Goal: Transaction & Acquisition: Purchase product/service

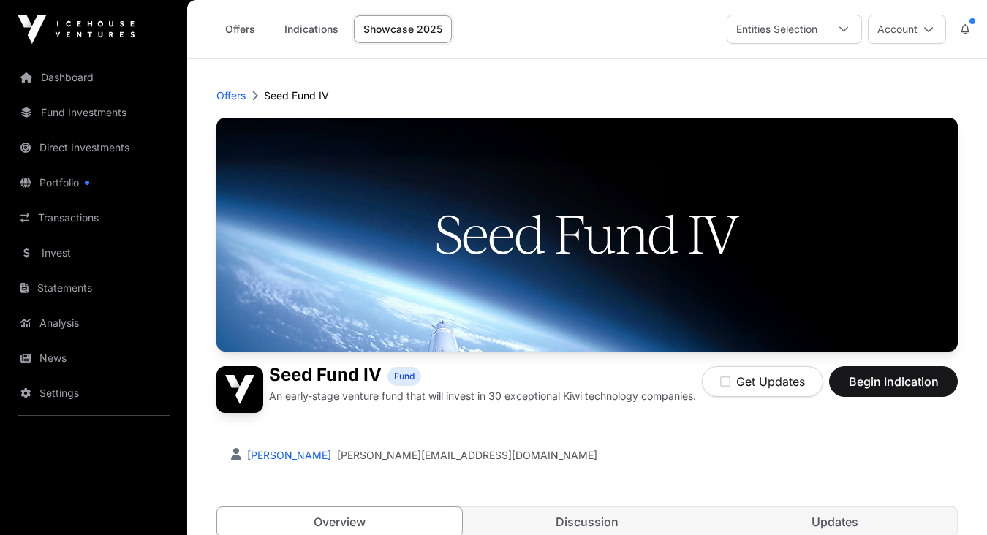
click at [896, 27] on button "Account" at bounding box center [907, 29] width 78 height 29
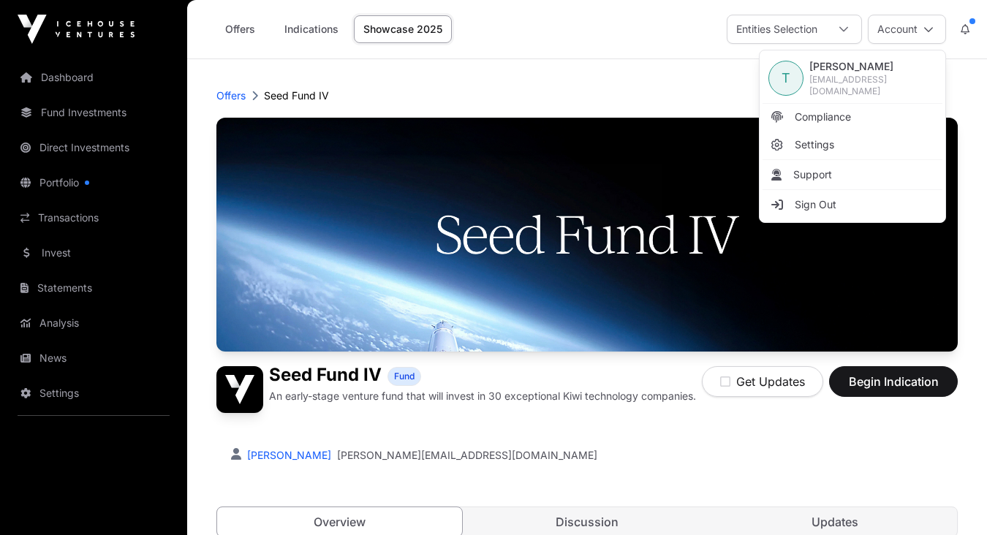
click at [867, 74] on span "[PERSON_NAME]" at bounding box center [873, 66] width 127 height 15
click at [81, 72] on link "Dashboard" at bounding box center [94, 77] width 164 height 32
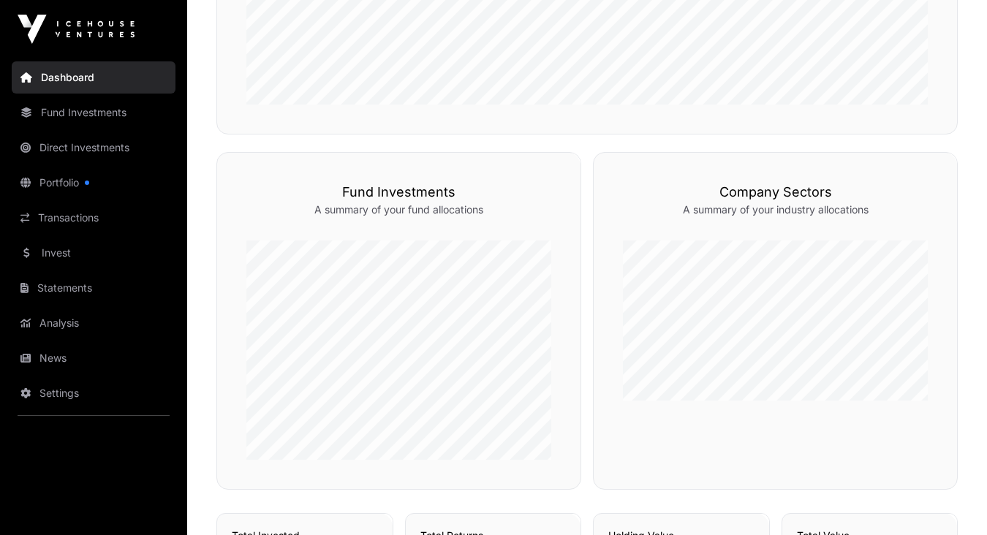
scroll to position [652, 0]
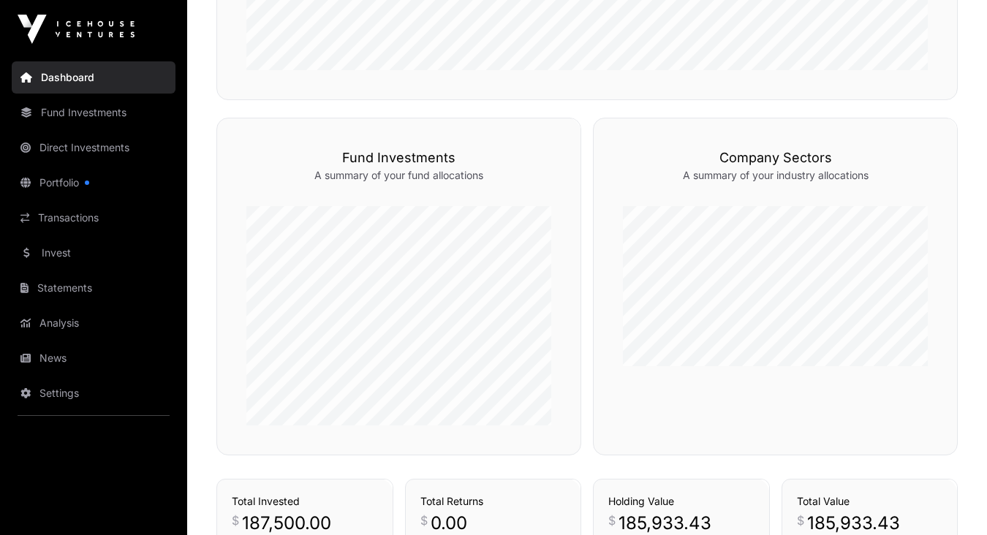
click at [559, 99] on link "Funds" at bounding box center [542, 92] width 47 height 15
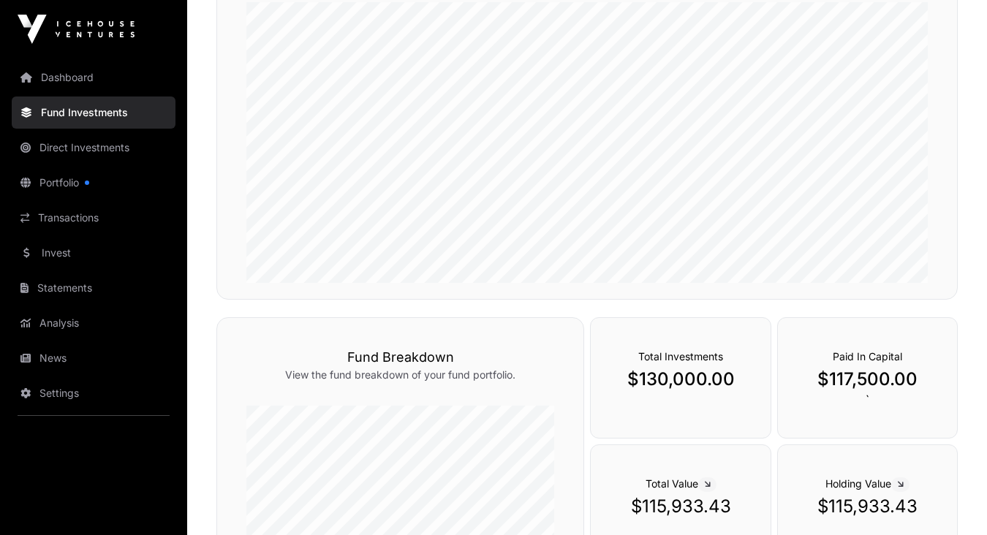
scroll to position [256, 0]
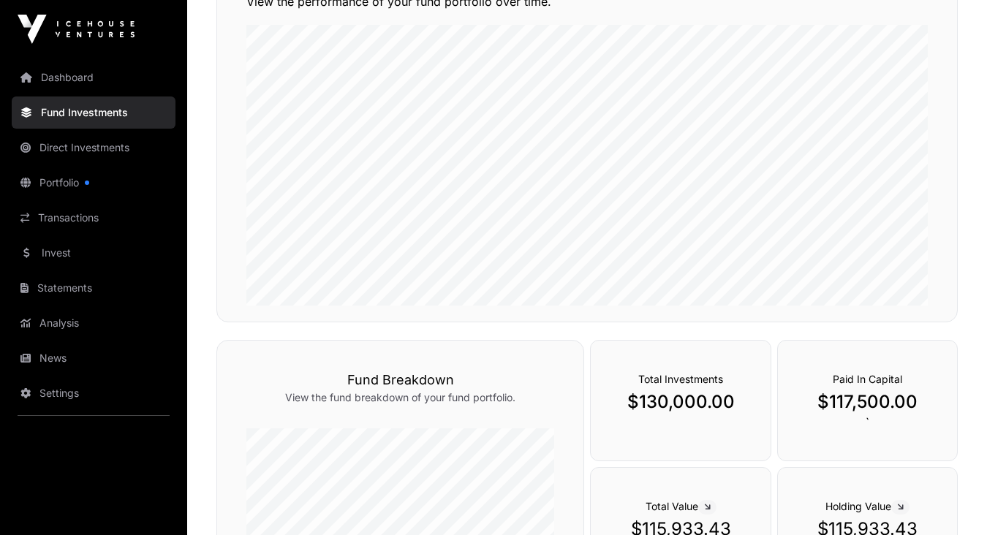
click at [77, 186] on link "Portfolio" at bounding box center [94, 183] width 164 height 32
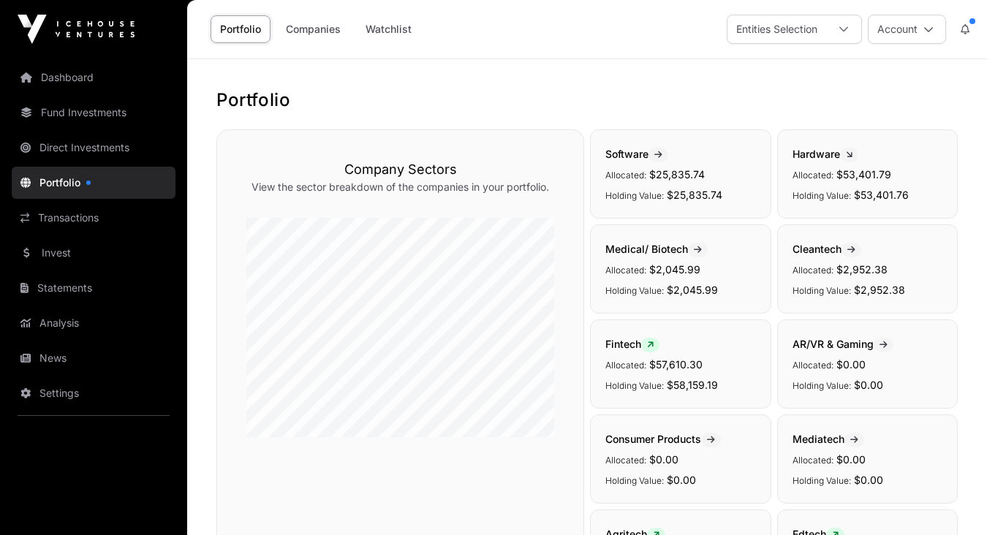
click at [93, 123] on link "Fund Investments" at bounding box center [94, 113] width 164 height 32
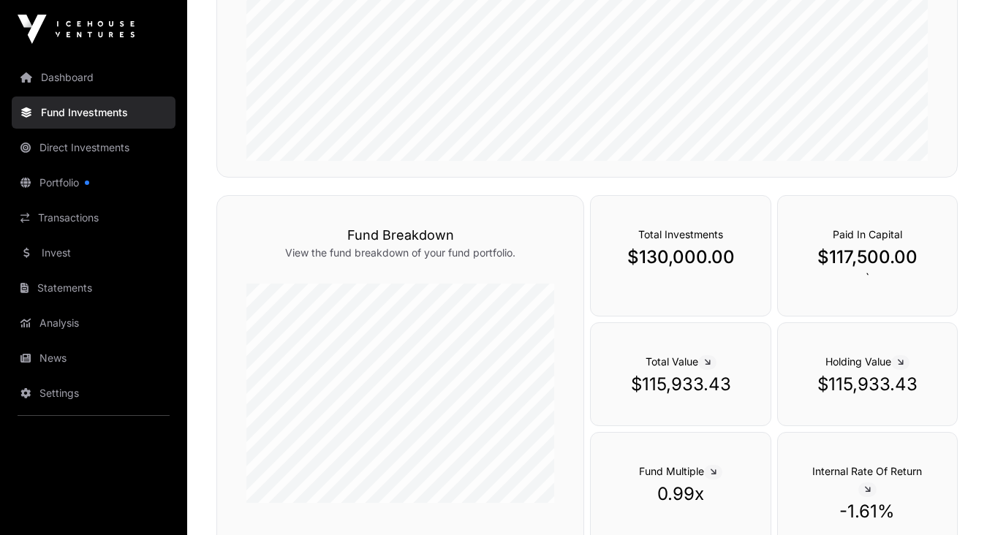
scroll to position [174, 0]
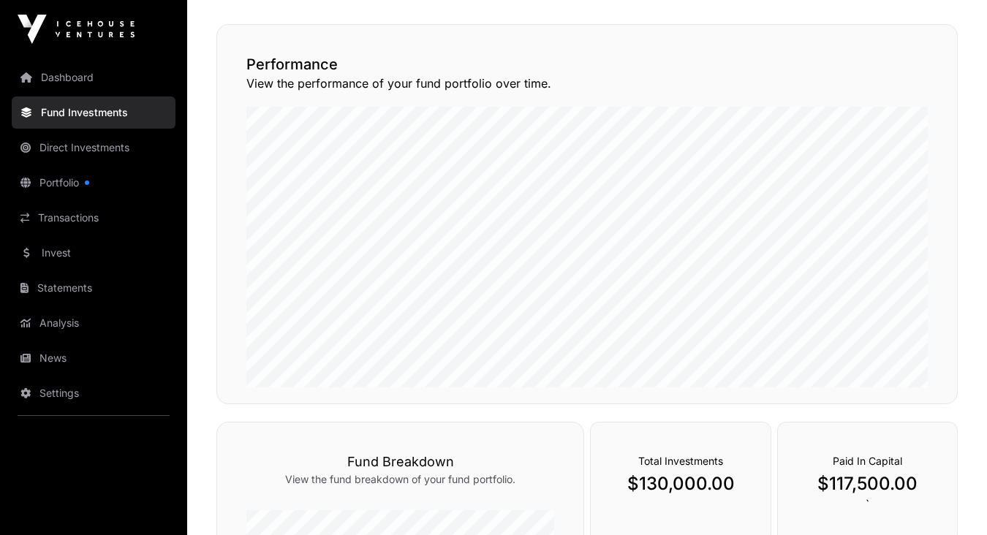
click at [63, 184] on link "Portfolio" at bounding box center [94, 183] width 164 height 32
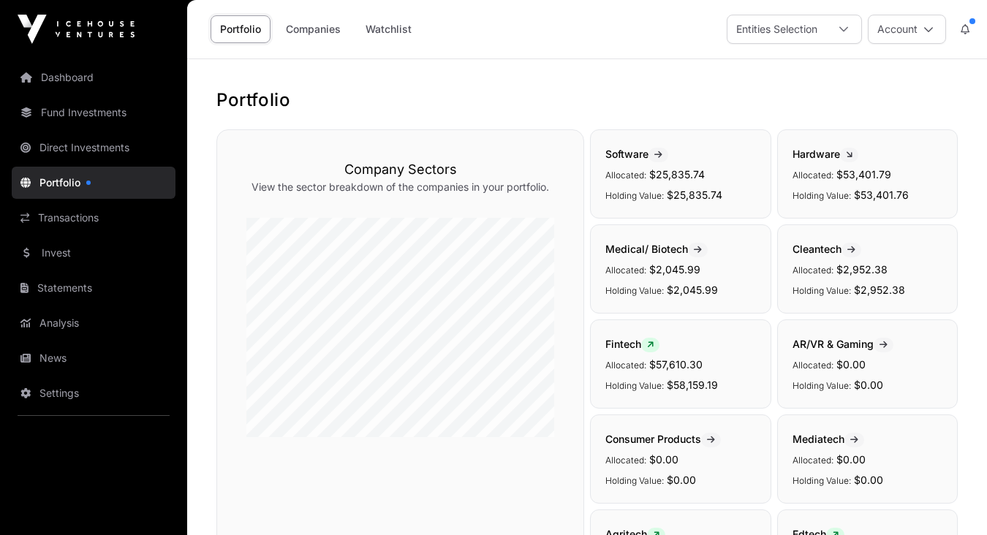
click at [110, 148] on link "Direct Investments" at bounding box center [94, 148] width 164 height 32
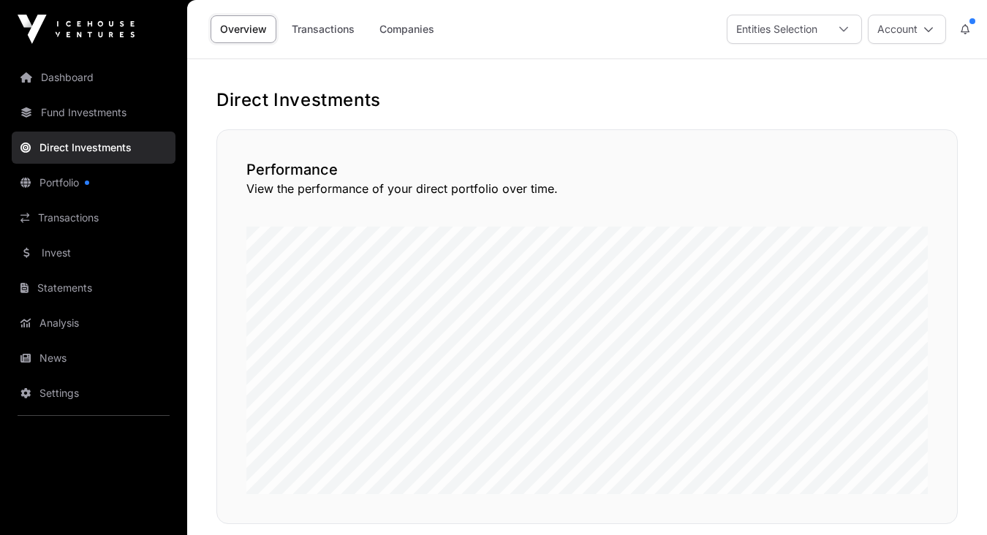
click at [62, 80] on link "Dashboard" at bounding box center [94, 77] width 164 height 32
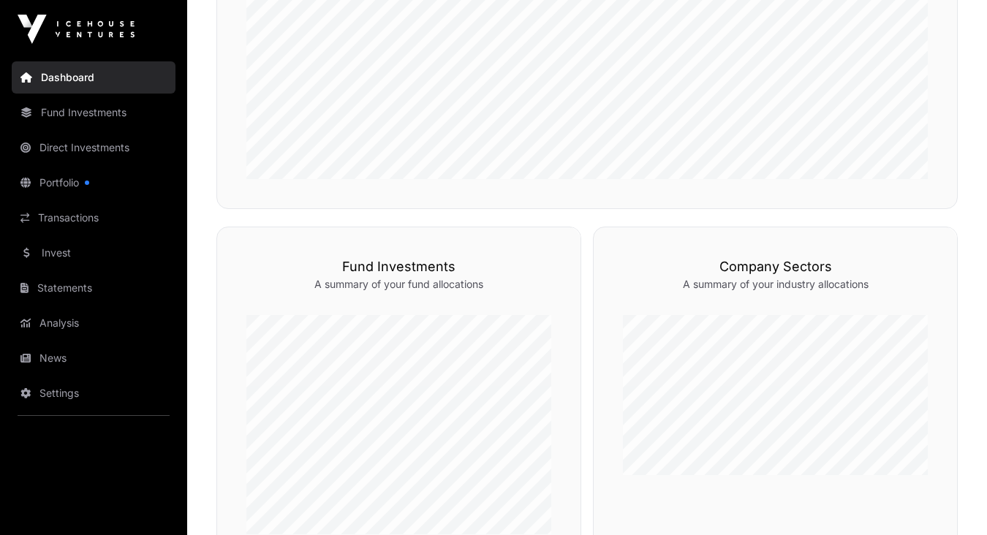
scroll to position [545, 0]
click at [64, 83] on link "Dashboard" at bounding box center [94, 77] width 164 height 32
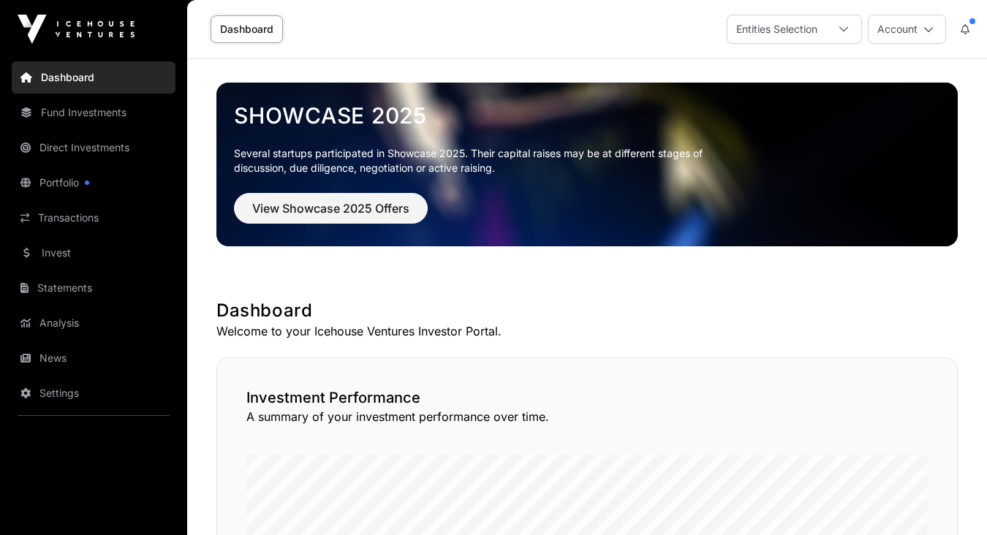
click at [73, 260] on link "Invest" at bounding box center [94, 253] width 164 height 32
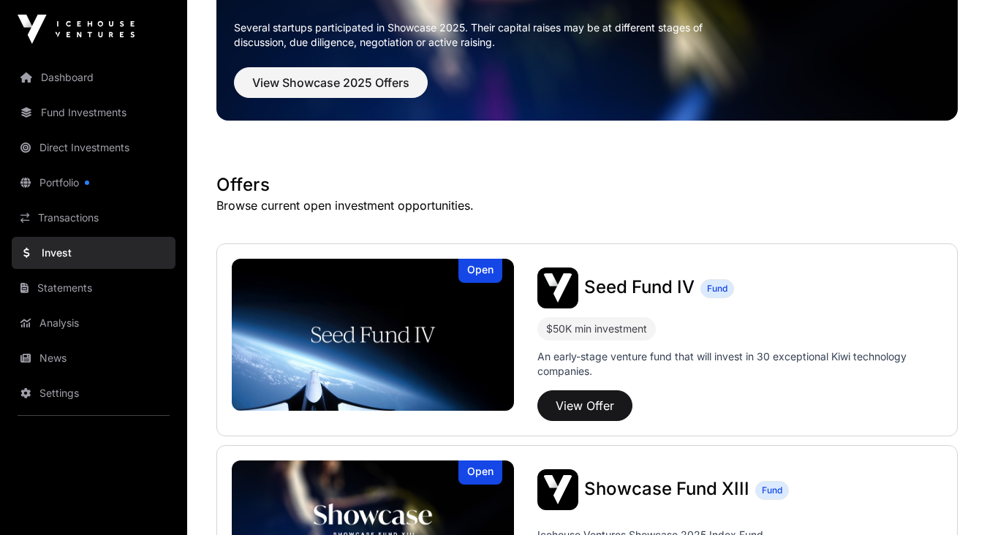
scroll to position [162, 0]
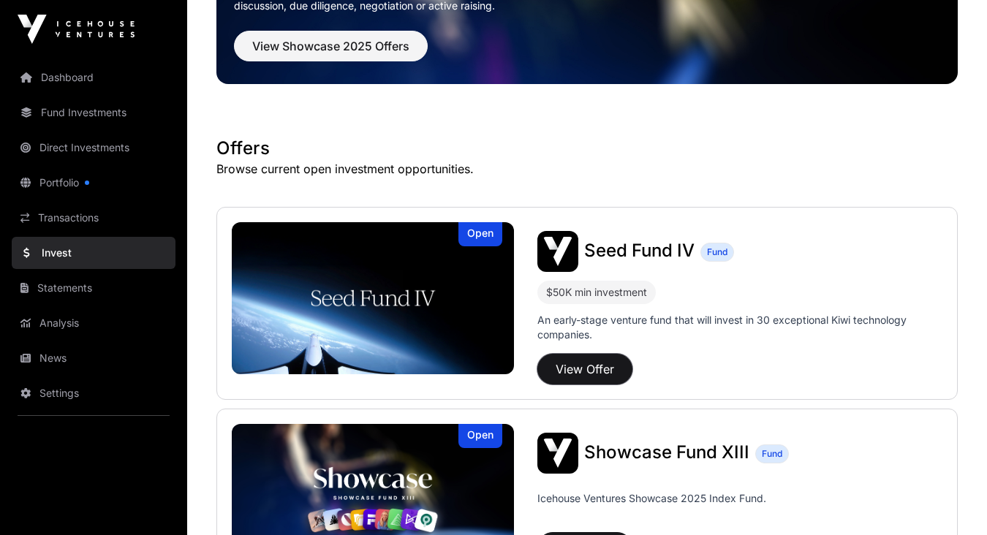
click at [571, 366] on button "View Offer" at bounding box center [585, 369] width 95 height 31
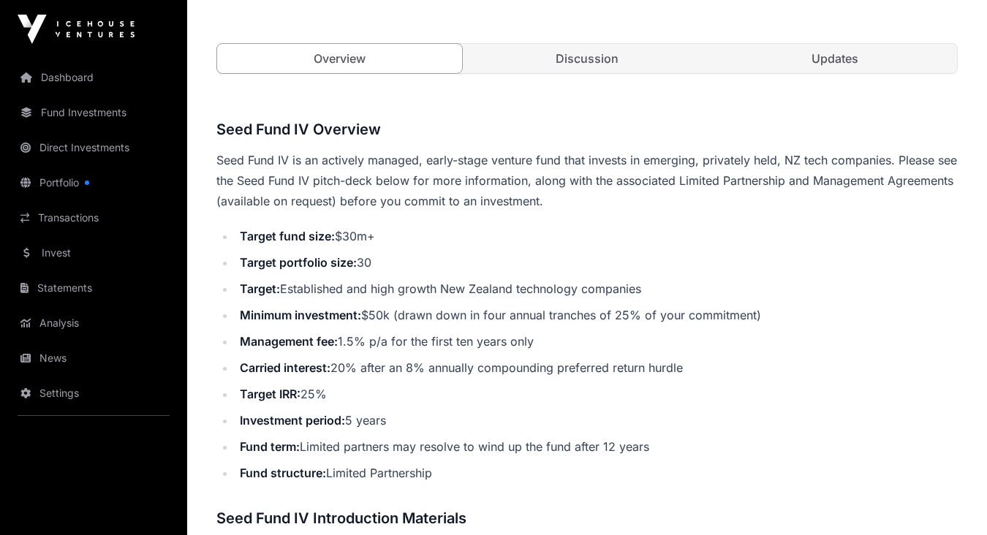
scroll to position [463, 0]
click at [204, 121] on div "Offers Seed Fund IV Seed Fund IV Fund An early-stage venture fund that will inv…" at bounding box center [587, 535] width 800 height 1878
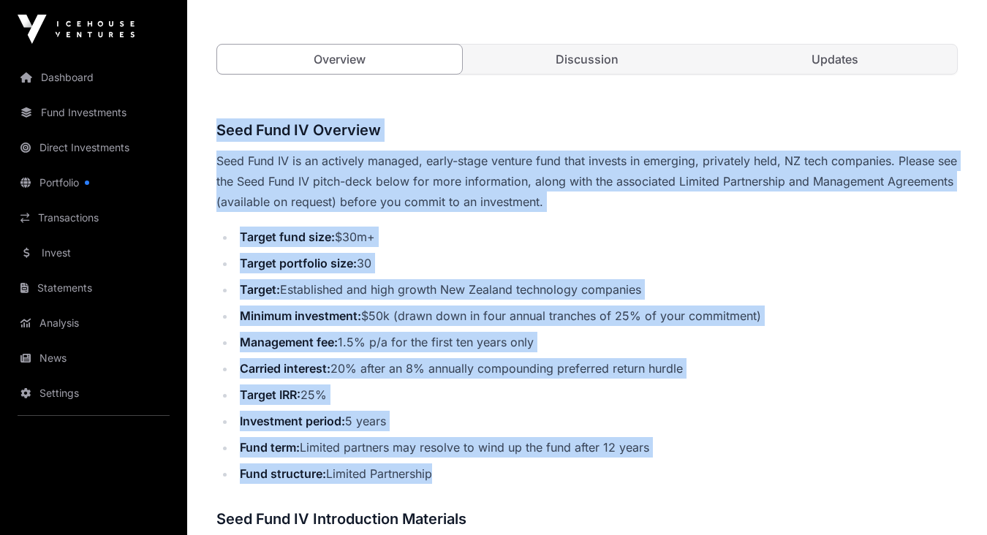
drag, startPoint x: 212, startPoint y: 124, endPoint x: 709, endPoint y: 477, distance: 609.6
click at [709, 477] on div "Offers Seed Fund IV Seed Fund IV Fund An early-stage venture fund that will inv…" at bounding box center [587, 535] width 800 height 1878
copy div "Seed Fund IV Overview Seed Fund IV is an actively managed, early-stage venture …"
click at [52, 254] on link "Invest" at bounding box center [94, 253] width 164 height 32
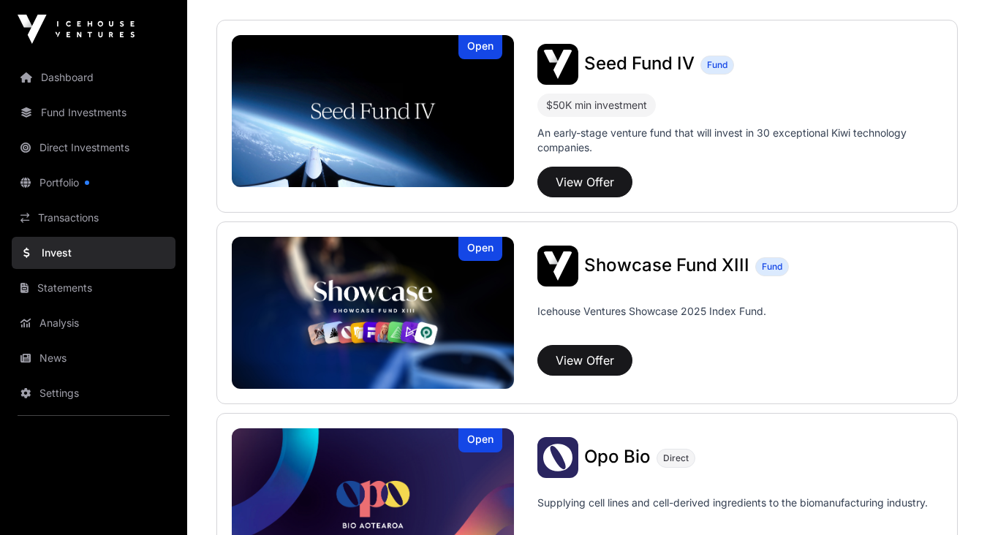
scroll to position [352, 0]
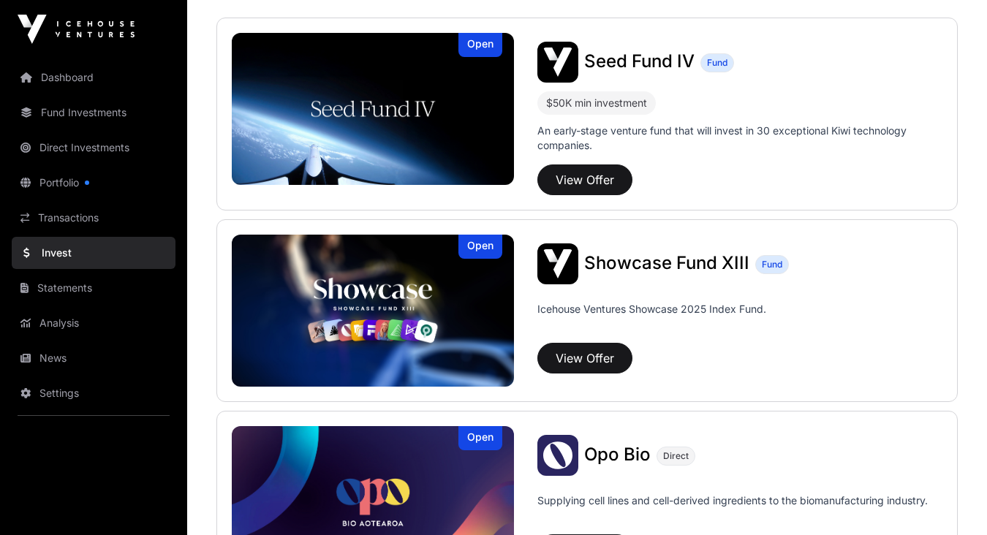
click at [655, 260] on span "Showcase Fund XIII" at bounding box center [666, 262] width 165 height 21
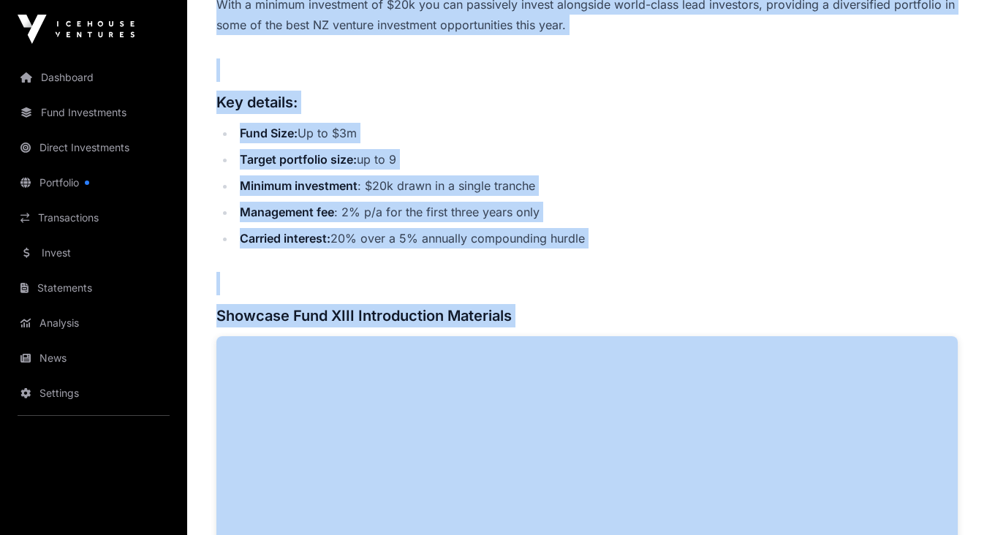
scroll to position [815, 0]
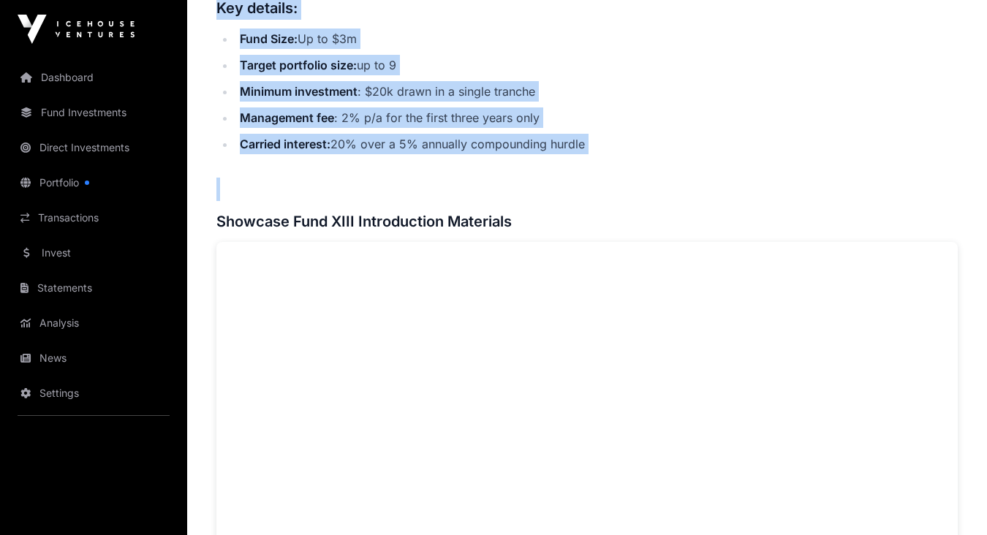
drag, startPoint x: 219, startPoint y: 181, endPoint x: 635, endPoint y: 158, distance: 416.8
click at [635, 158] on div "Showcase 2025 Showcase Fund XIII Showcase Fund XIII Fund Icehouse Ventures Show…" at bounding box center [587, 485] width 800 height 2480
copy div "Overview Showcase Fund XIII invests into a subset of the best supported compani…"
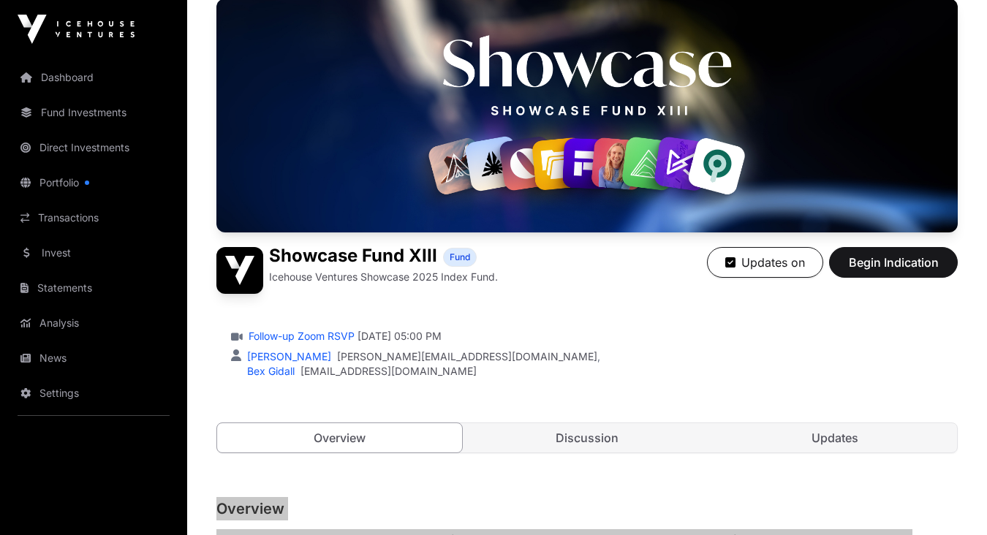
scroll to position [69, 0]
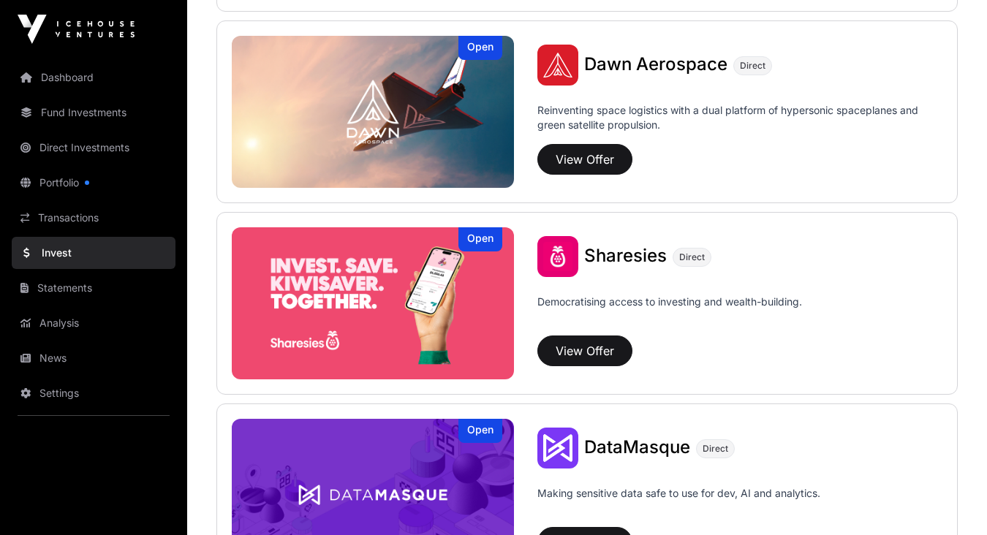
scroll to position [1702, 0]
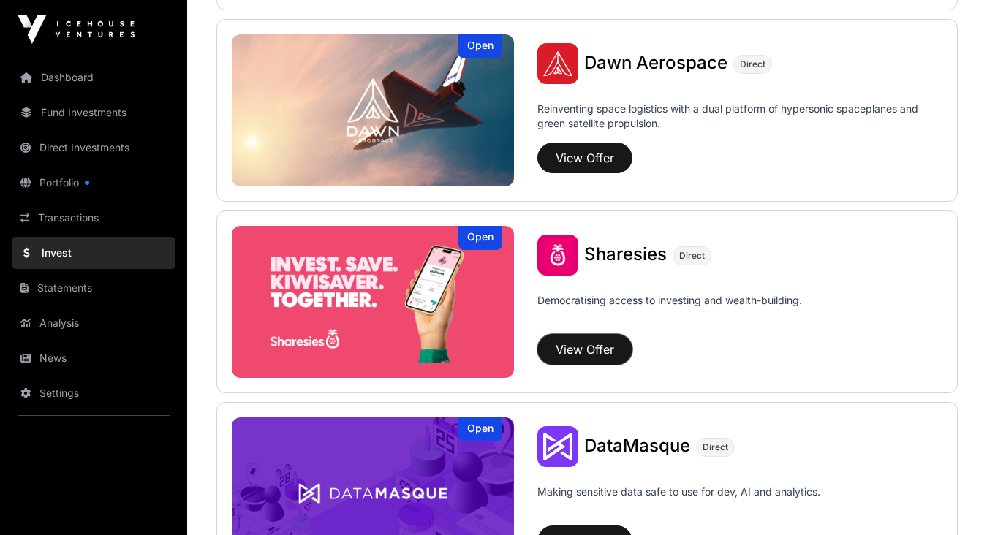
click at [589, 349] on button "View Offer" at bounding box center [585, 349] width 95 height 31
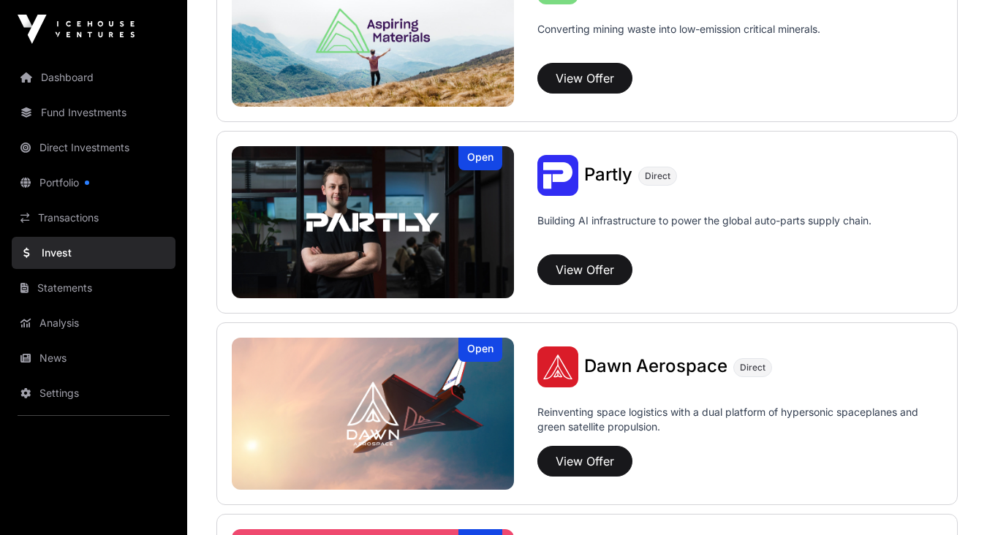
scroll to position [1411, 0]
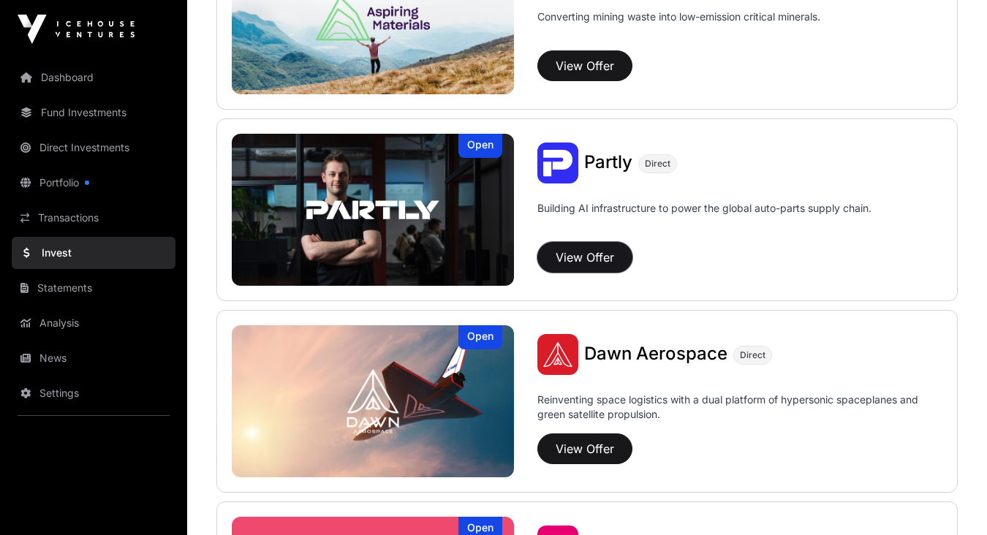
click at [557, 252] on button "View Offer" at bounding box center [585, 257] width 95 height 31
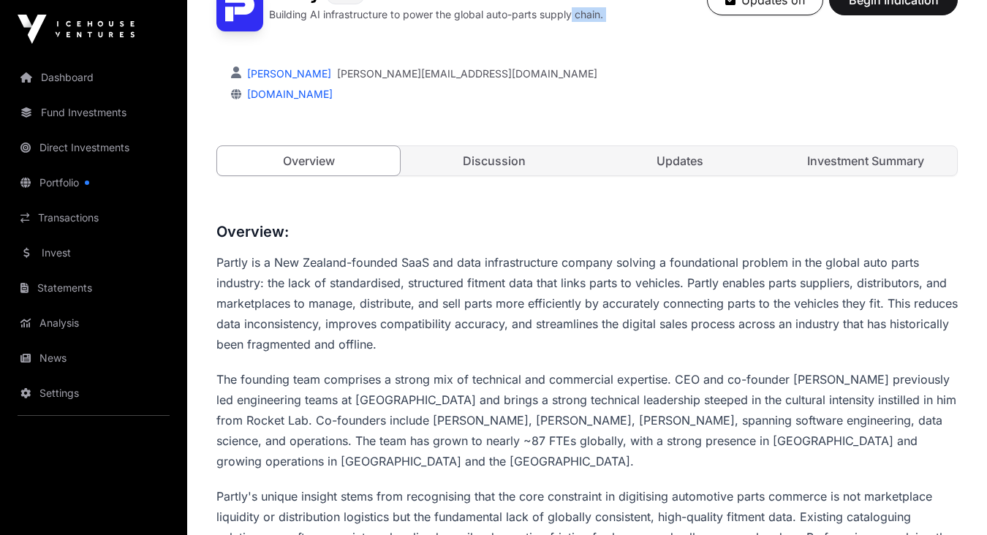
scroll to position [304, 0]
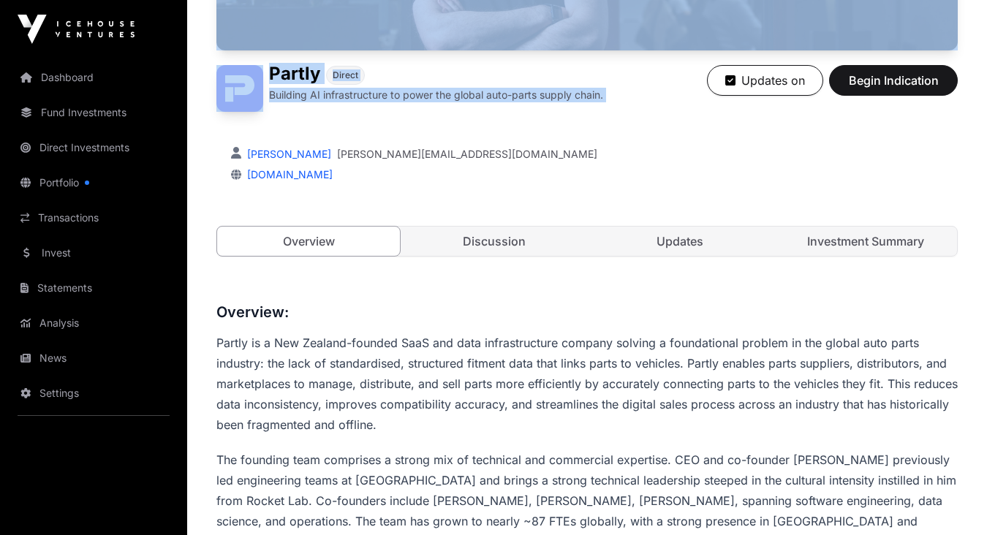
drag, startPoint x: 211, startPoint y: 143, endPoint x: 573, endPoint y: -1, distance: 389.9
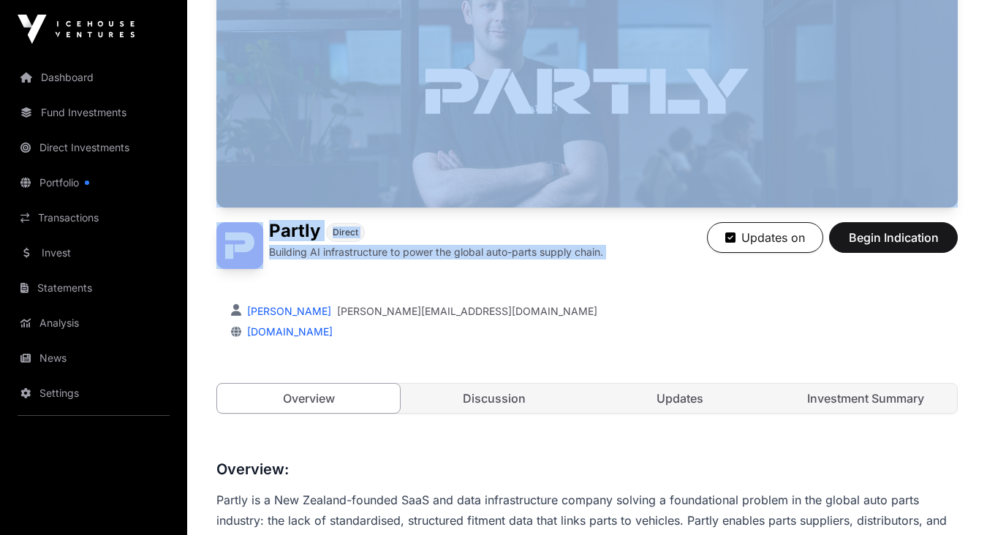
scroll to position [0, 0]
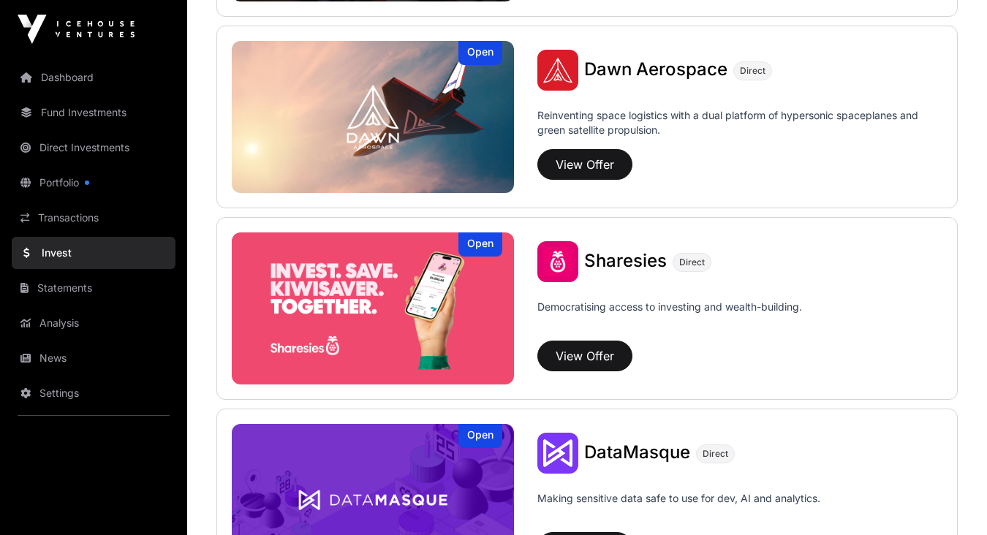
scroll to position [1698, 0]
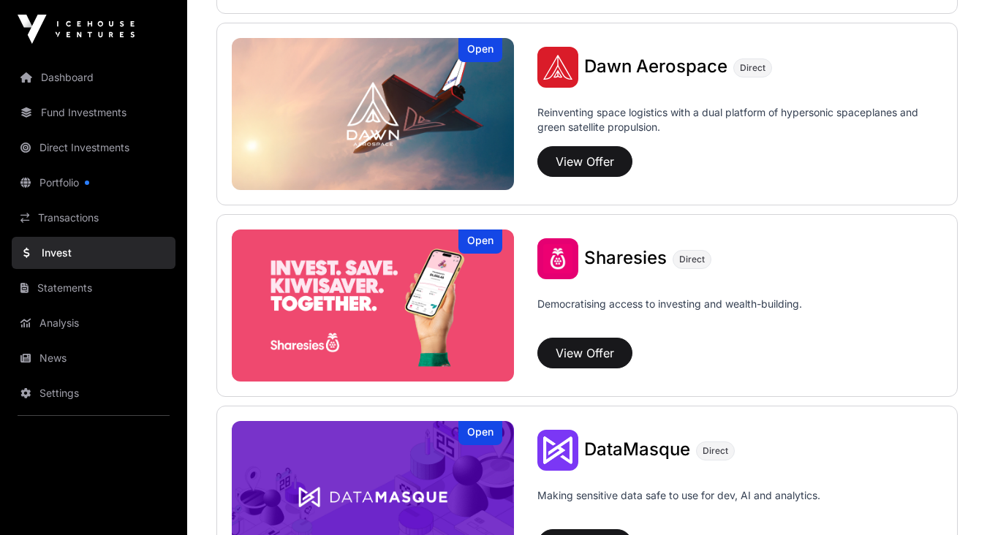
click at [480, 339] on img at bounding box center [373, 306] width 282 height 152
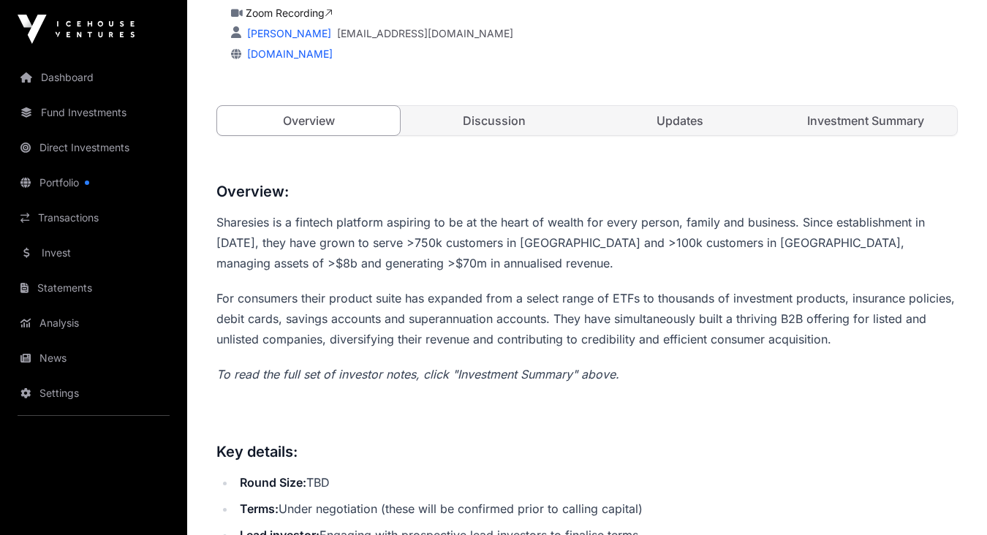
scroll to position [457, 0]
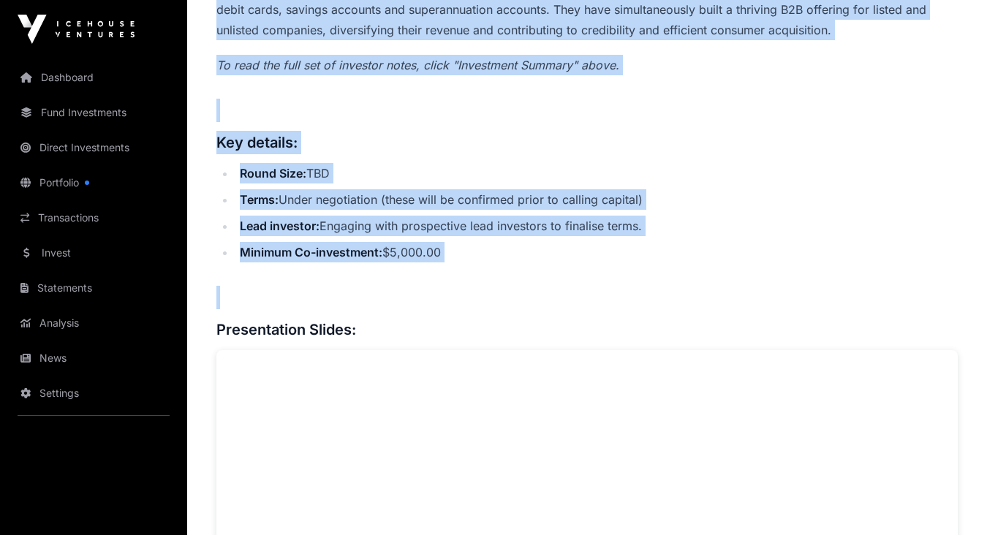
drag, startPoint x: 215, startPoint y: 187, endPoint x: 606, endPoint y: 268, distance: 399.4
copy div "Overview: Sharesies is a fintech platform aspiring to be at the heart of wealth…"
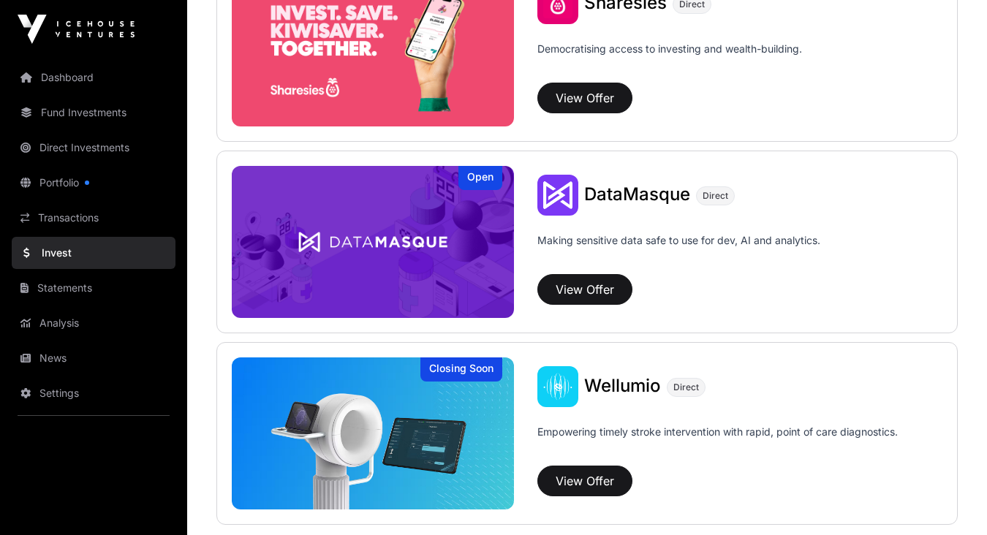
scroll to position [1962, 0]
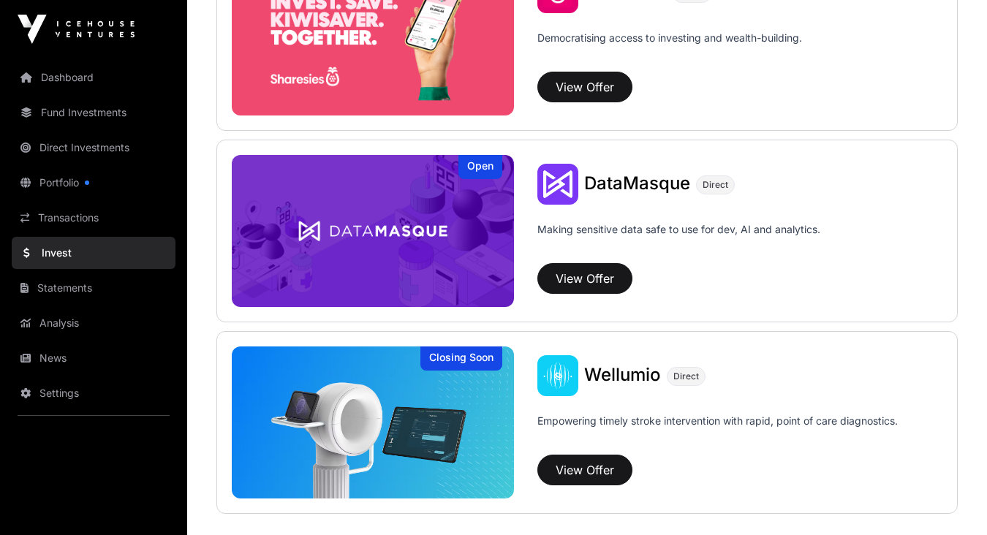
click at [459, 263] on img at bounding box center [373, 231] width 282 height 152
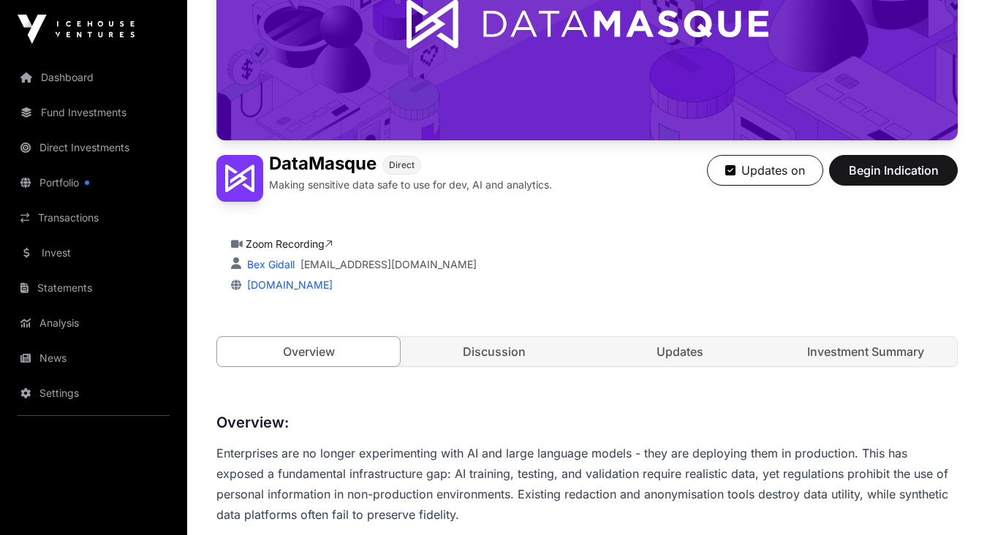
scroll to position [219, 0]
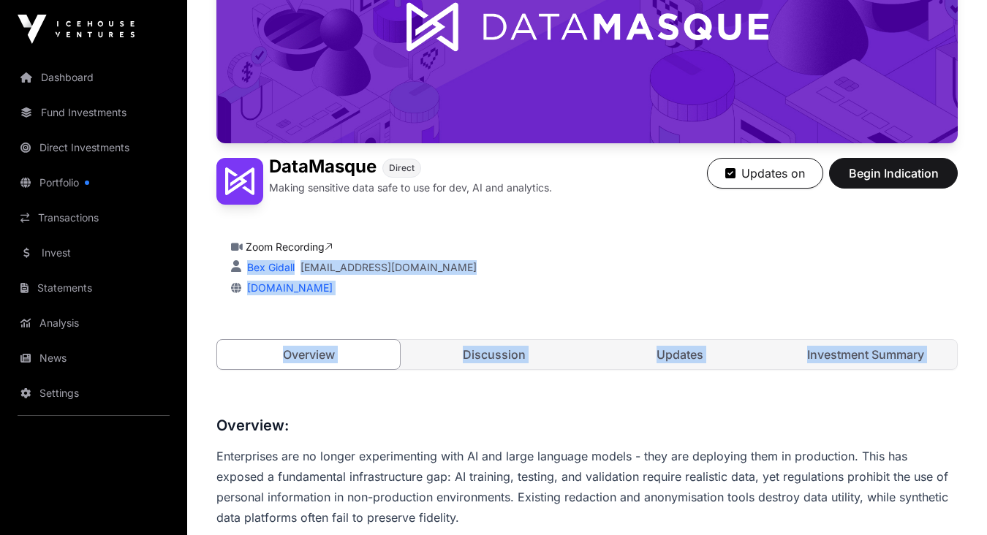
drag, startPoint x: 220, startPoint y: 257, endPoint x: 439, endPoint y: 392, distance: 257.1
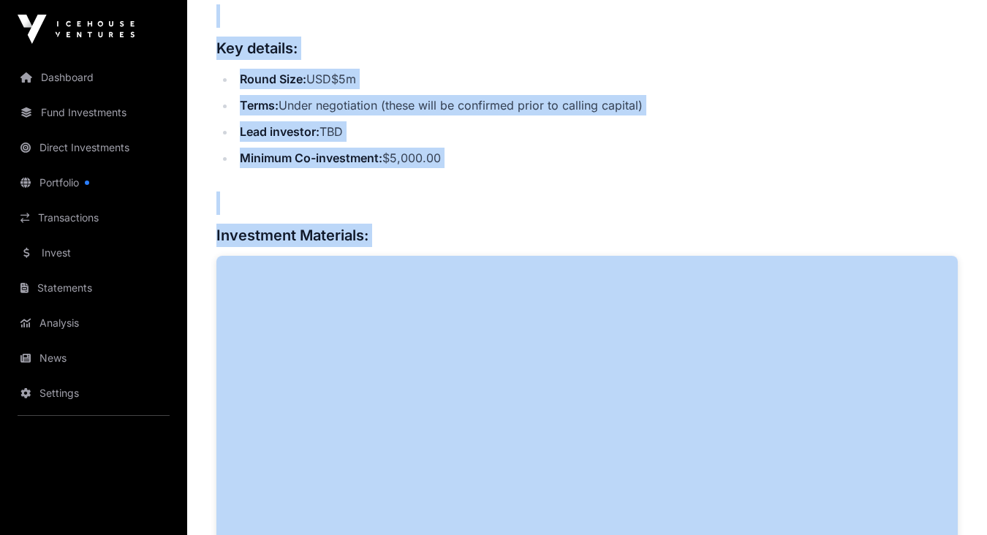
scroll to position [952, 0]
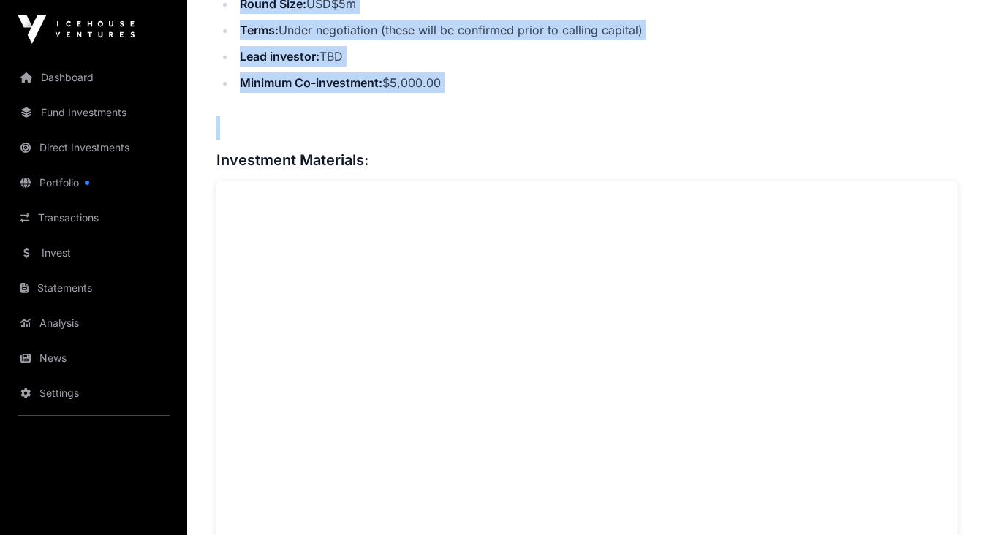
drag, startPoint x: 210, startPoint y: 286, endPoint x: 509, endPoint y: 107, distance: 348.7
copy div "[DOMAIN_NAME] Overview Discussion Updates Investment Summary Overview: Enterpri…"
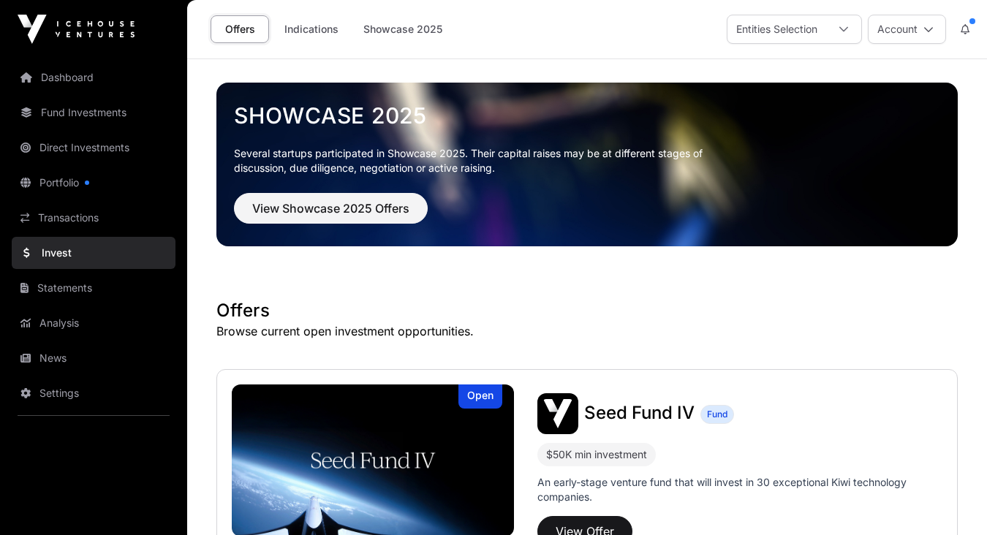
click at [311, 27] on link "Indications" at bounding box center [311, 29] width 73 height 28
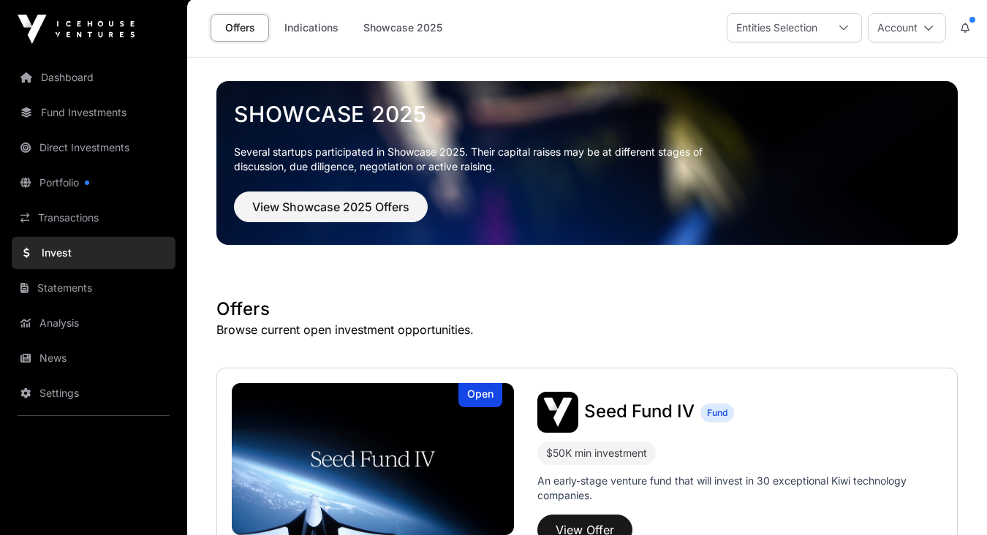
click at [329, 29] on link "Indications" at bounding box center [311, 28] width 73 height 28
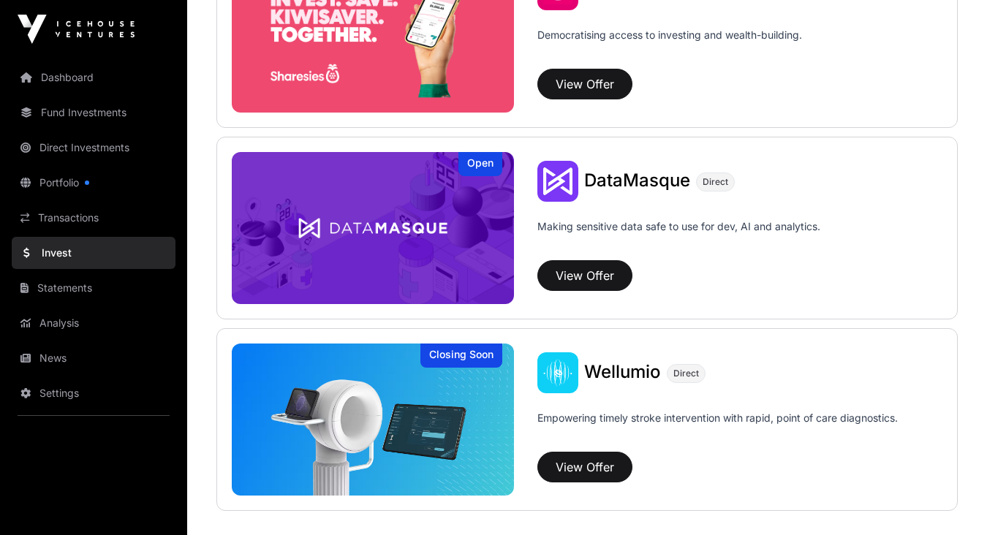
scroll to position [1969, 0]
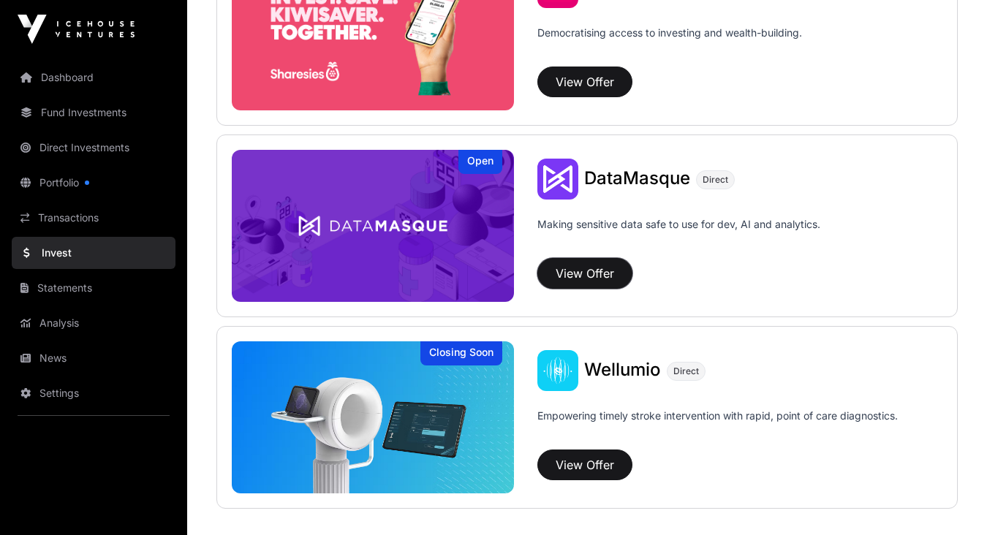
click at [585, 274] on button "View Offer" at bounding box center [585, 273] width 95 height 31
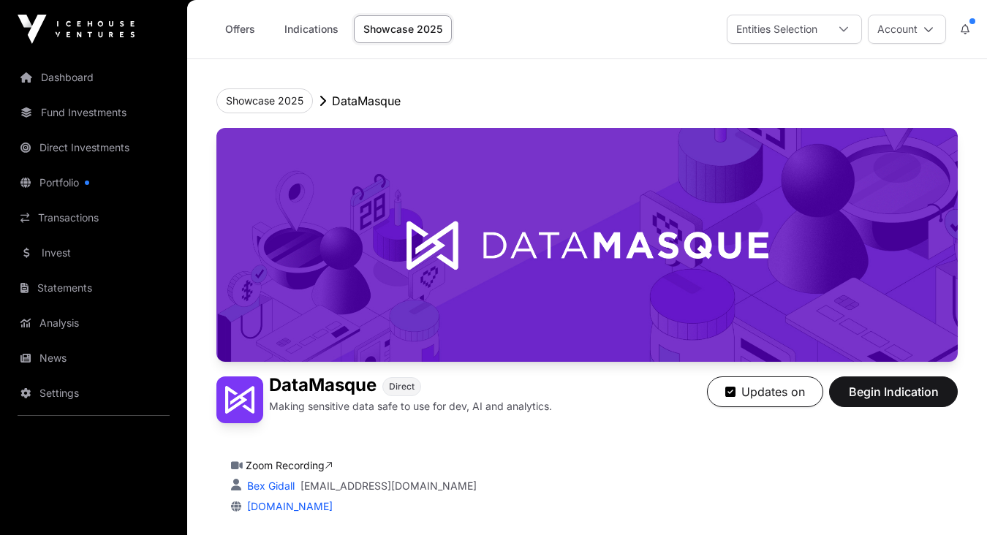
click at [289, 505] on link "[DOMAIN_NAME]" at bounding box center [286, 506] width 91 height 12
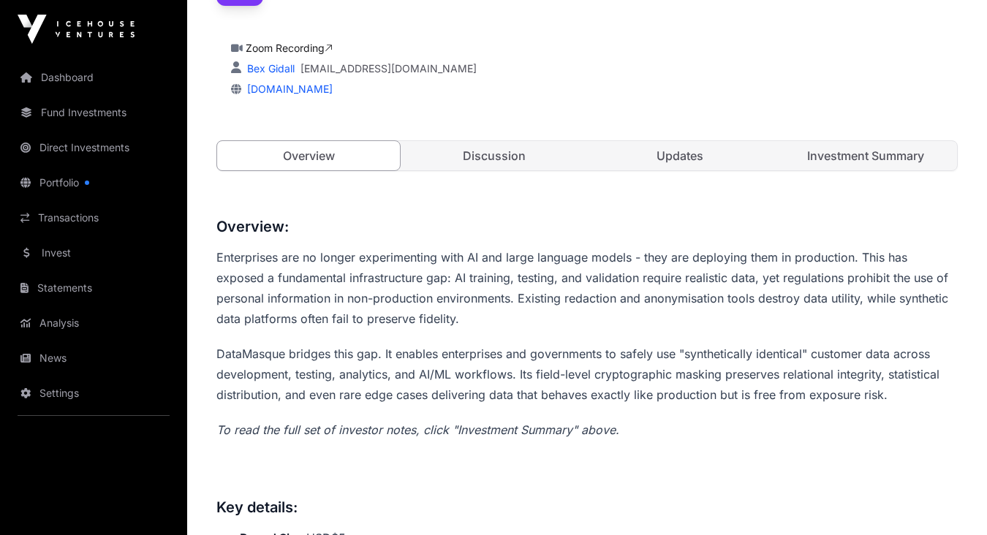
scroll to position [419, 0]
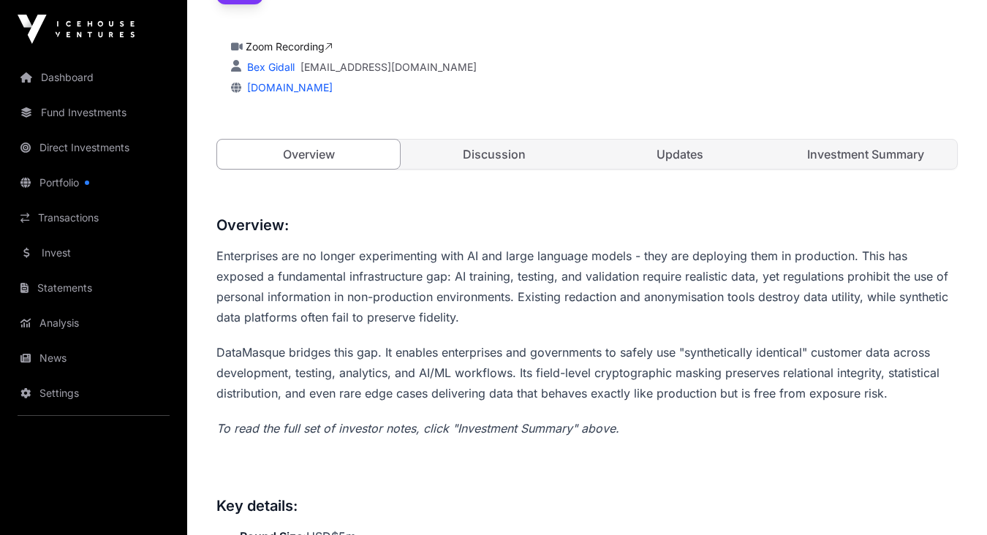
click at [489, 161] on link "Discussion" at bounding box center [494, 154] width 183 height 29
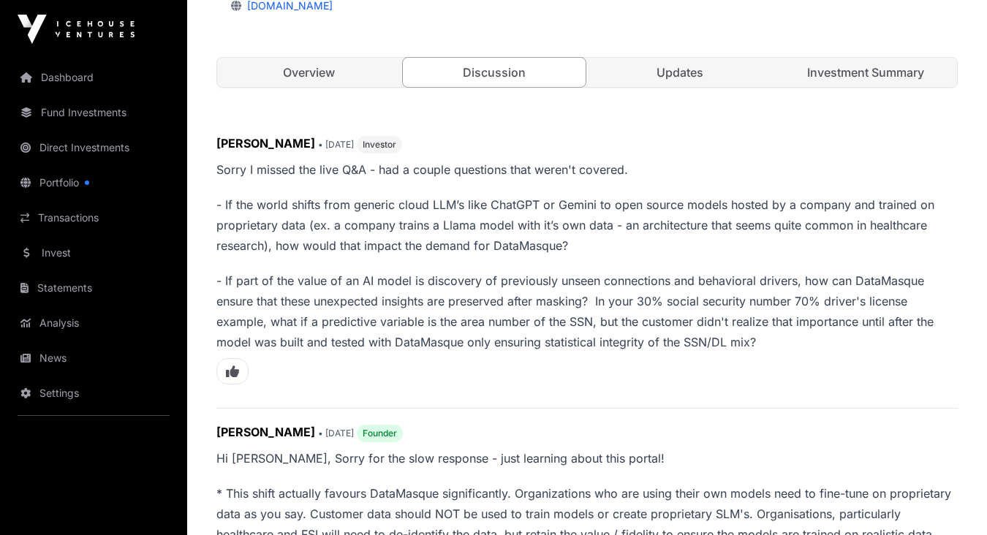
scroll to position [502, 0]
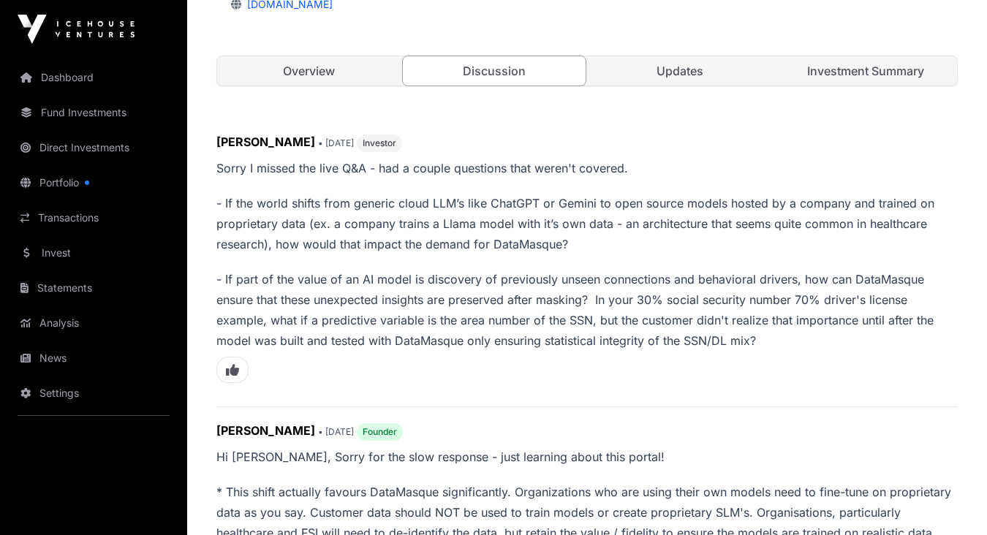
click at [208, 168] on div "Showcase 2025 DataMasque DataMasque Direct Making sensitive data safe to use fo…" at bounding box center [587, 272] width 800 height 1430
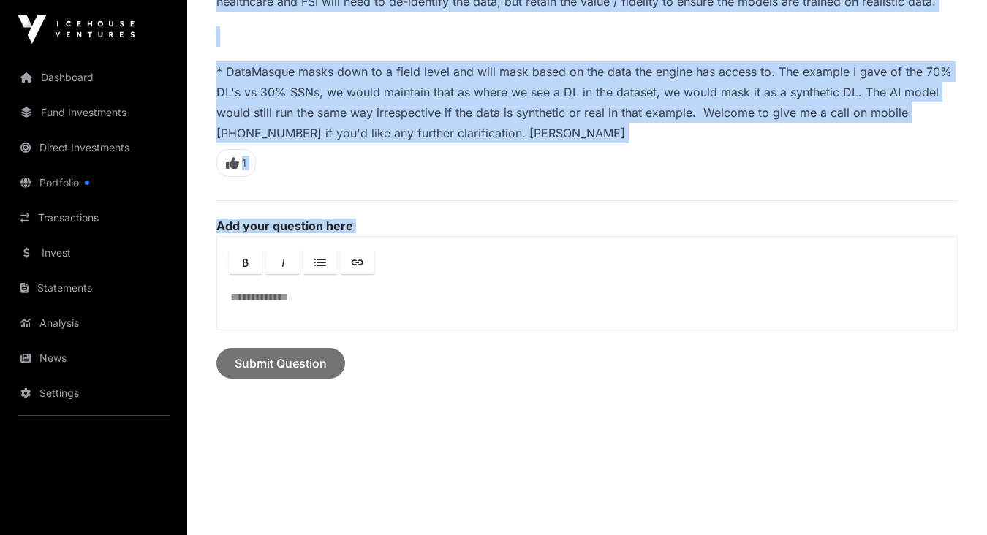
scroll to position [1057, 0]
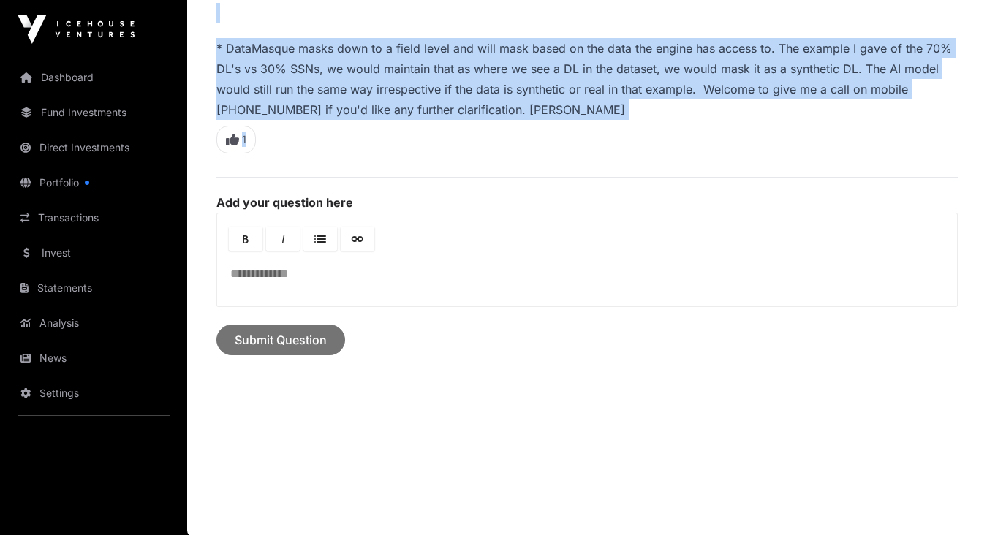
drag, startPoint x: 214, startPoint y: 165, endPoint x: 617, endPoint y: 138, distance: 403.1
copy div "Lorem I dolors ame cons A&E - sed d eiusmo temporinc utla etdol'm aliquae. - Ad…"
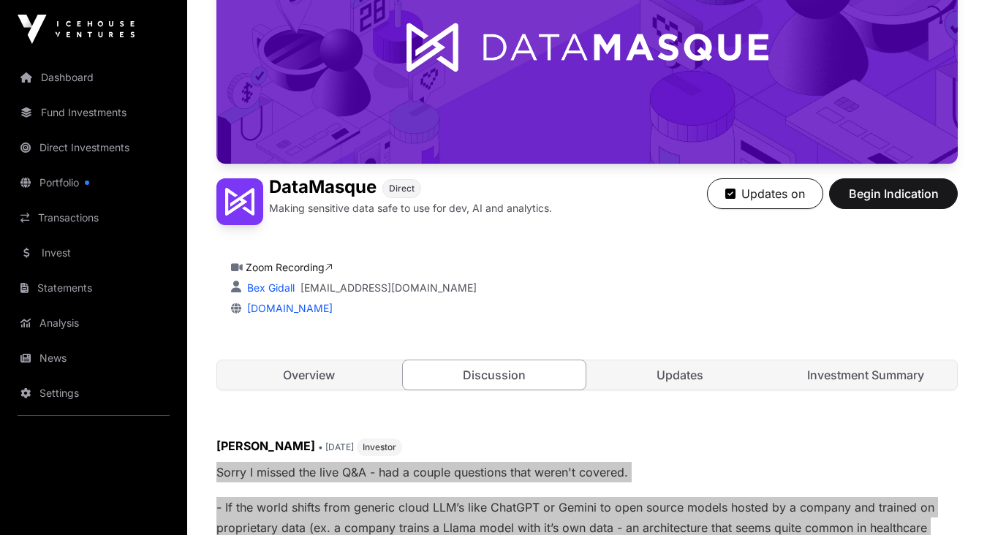
scroll to position [199, 0]
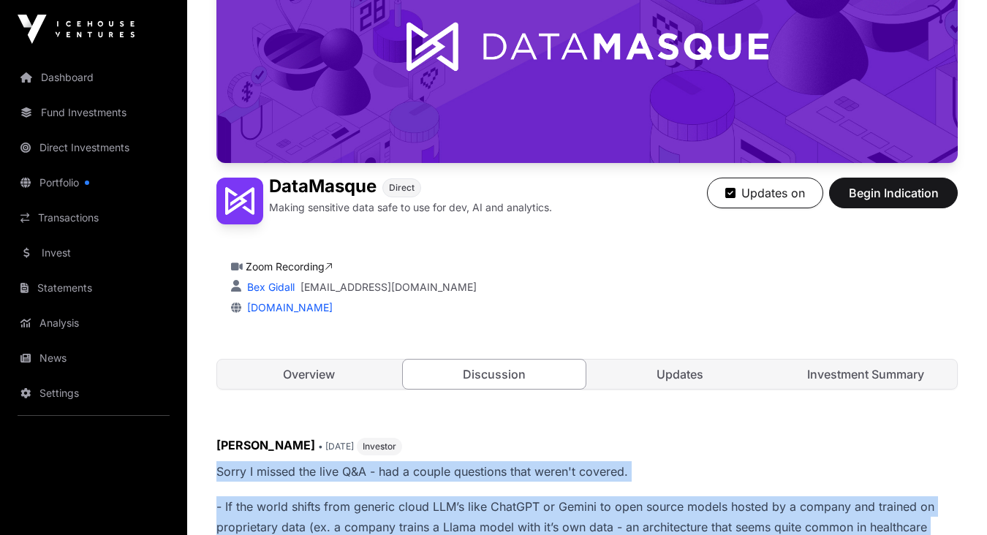
click at [681, 378] on link "Updates" at bounding box center [680, 374] width 183 height 29
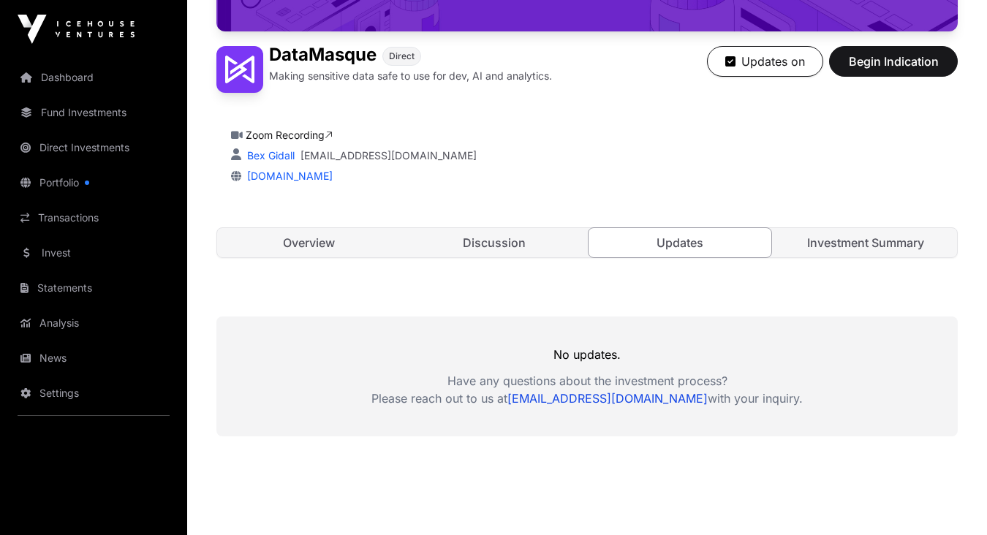
scroll to position [336, 0]
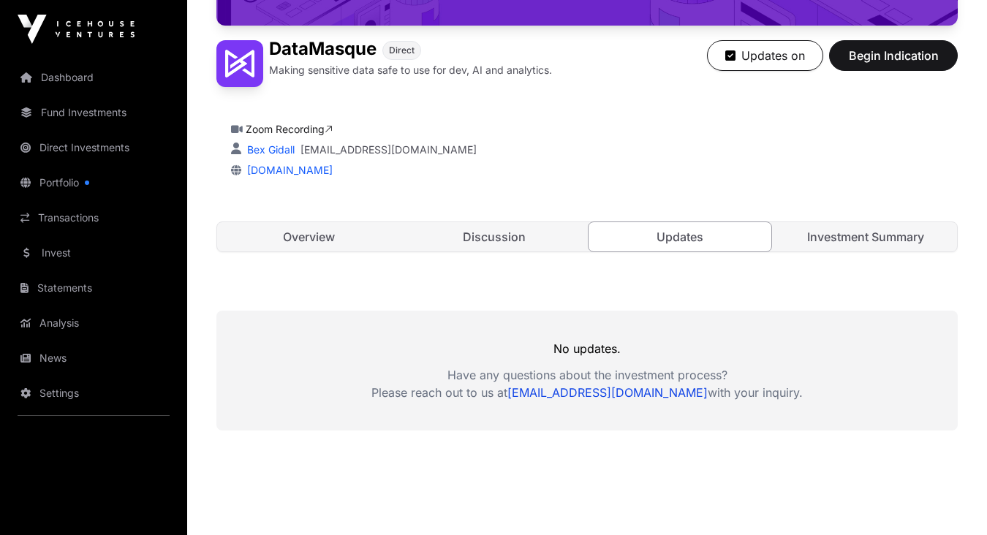
click at [853, 233] on link "Investment Summary" at bounding box center [865, 236] width 183 height 29
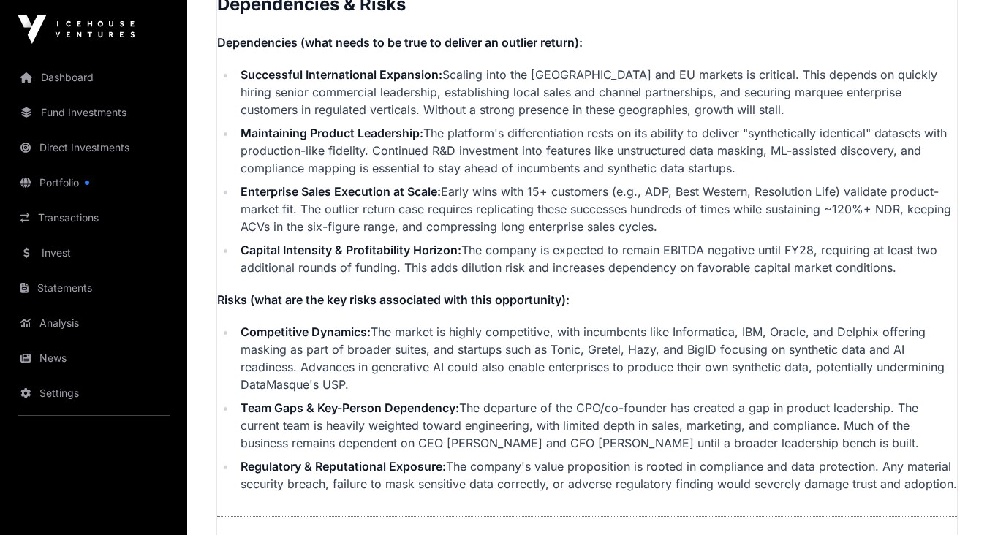
scroll to position [3815, 0]
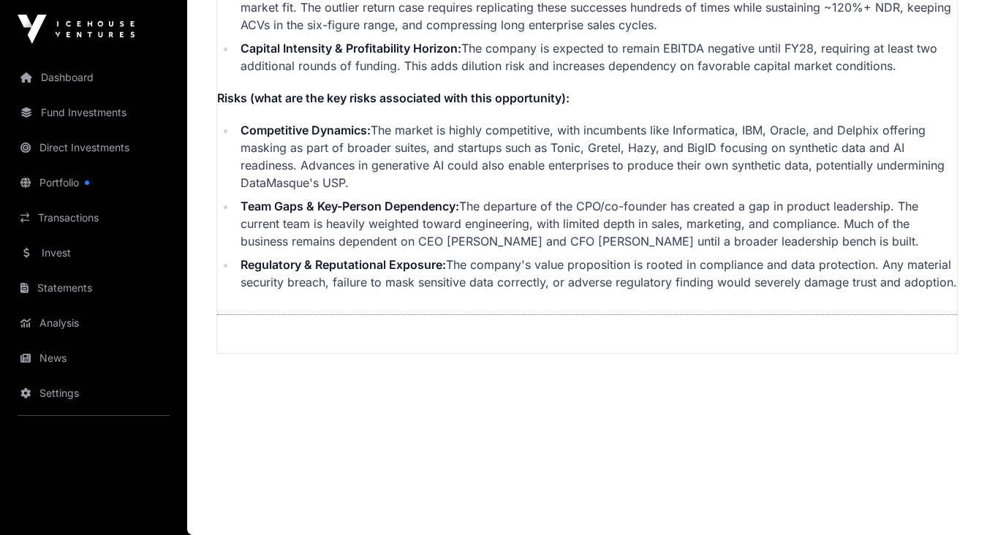
drag, startPoint x: 219, startPoint y: 113, endPoint x: 943, endPoint y: 293, distance: 745.8
copy div "DataMasque - Investment Summary This investment summary is a private communicat…"
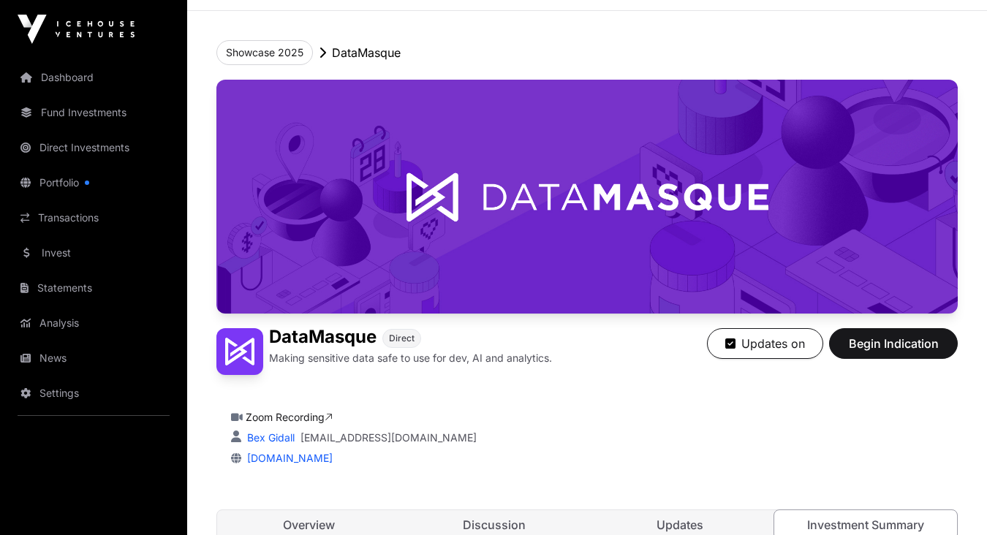
scroll to position [57, 0]
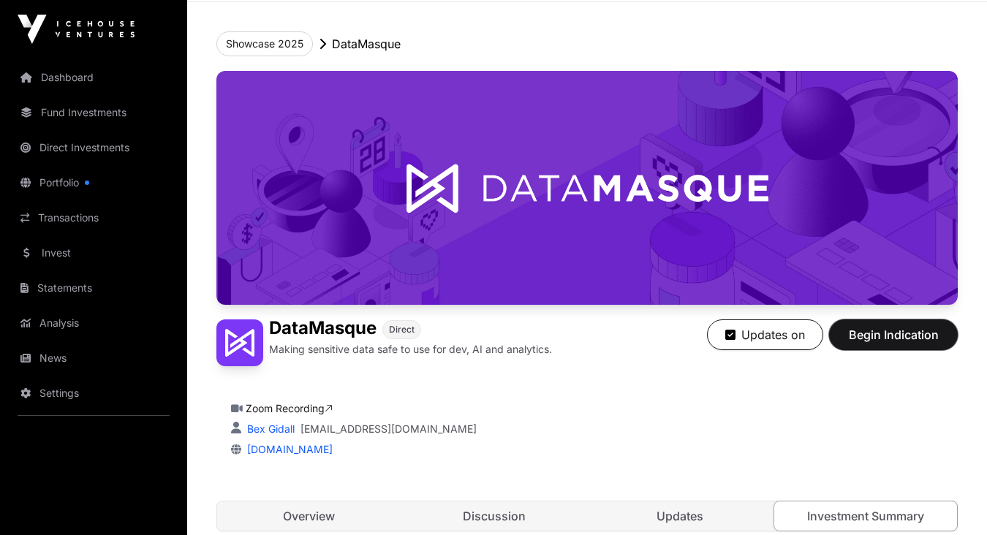
click at [893, 339] on span "Begin Indication" at bounding box center [894, 335] width 92 height 18
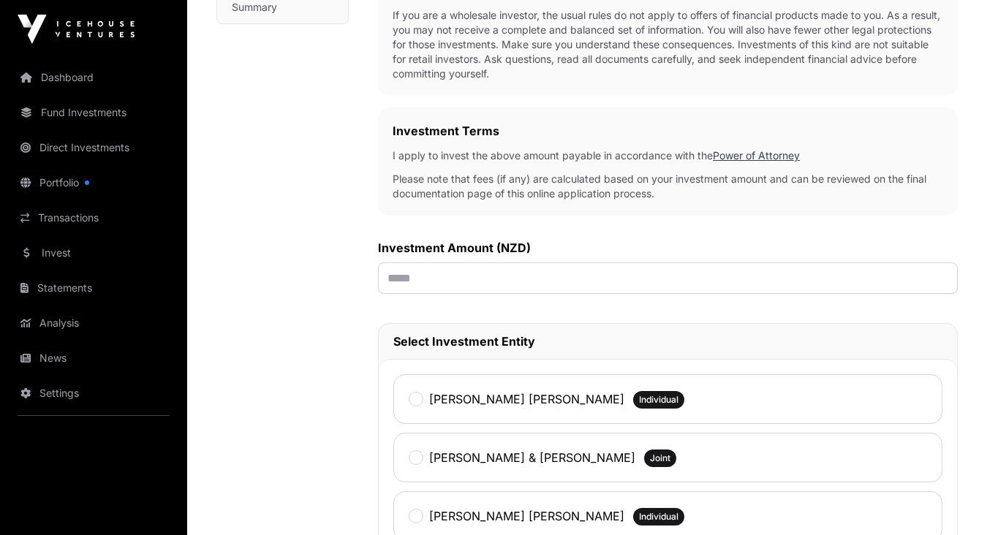
scroll to position [480, 0]
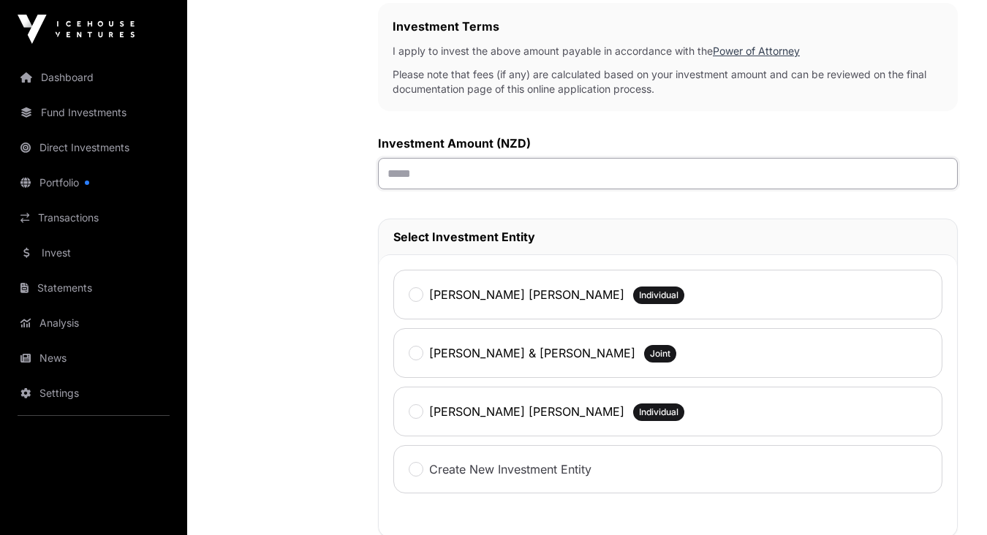
click at [415, 186] on input "text" at bounding box center [668, 173] width 580 height 31
type input "*******"
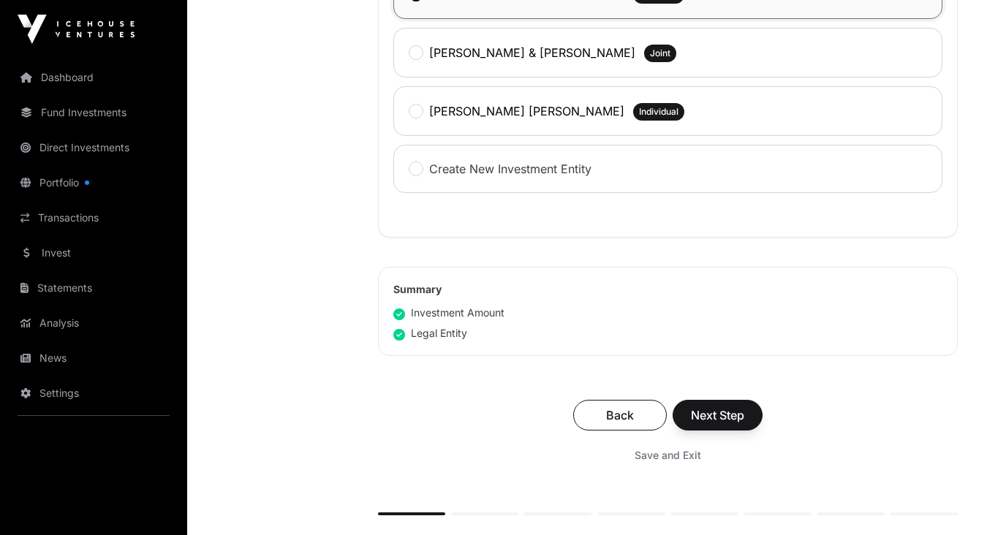
scroll to position [791, 0]
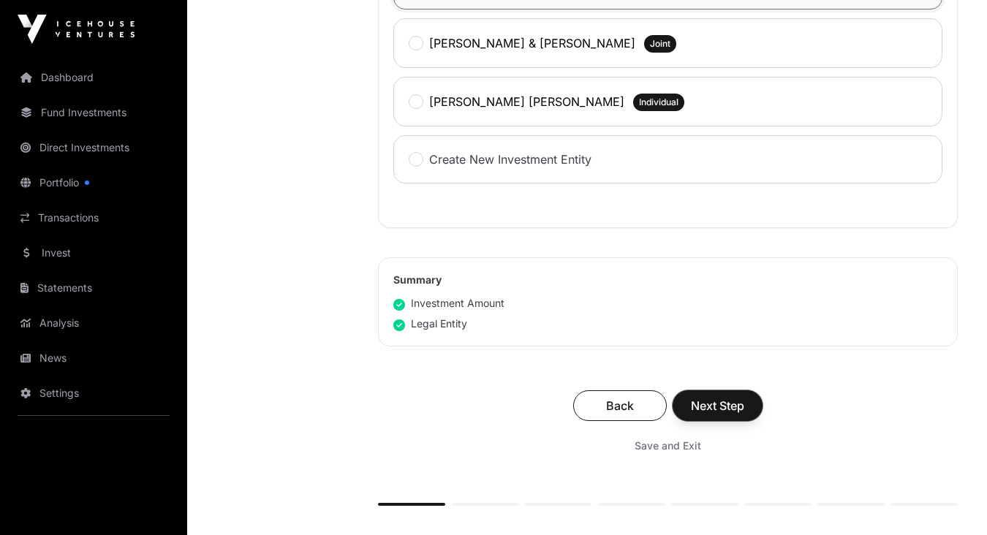
click at [725, 402] on span "Next Step" at bounding box center [717, 406] width 53 height 18
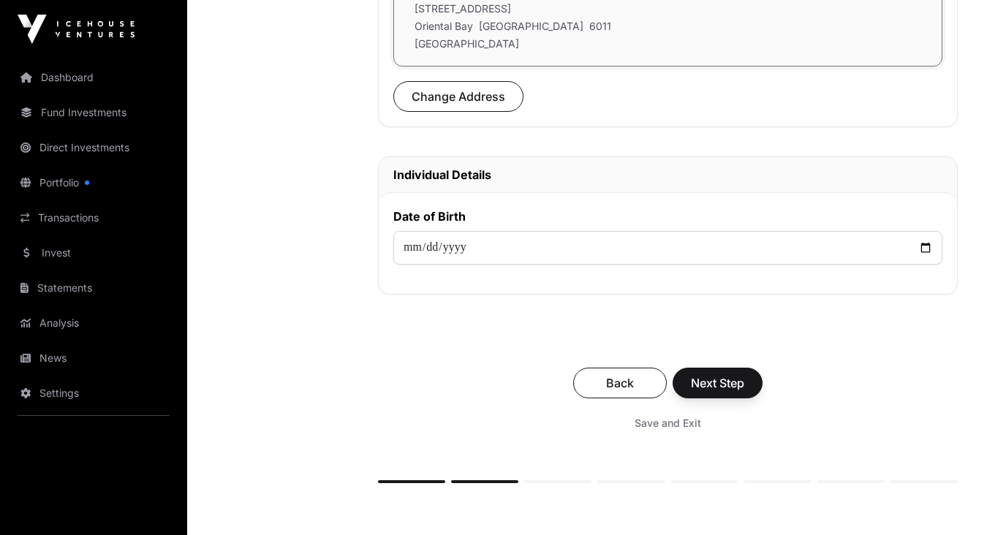
scroll to position [603, 0]
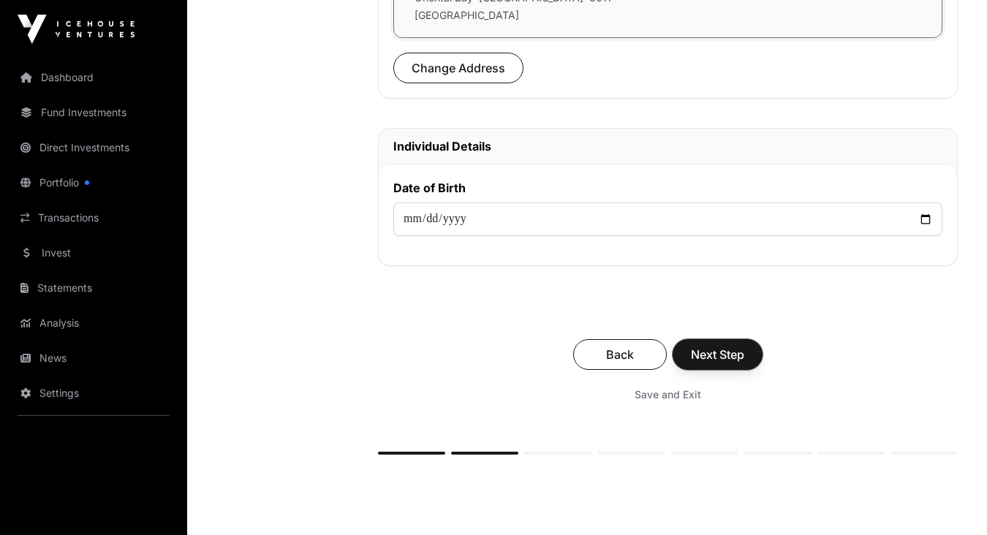
click at [714, 357] on span "Next Step" at bounding box center [717, 355] width 53 height 18
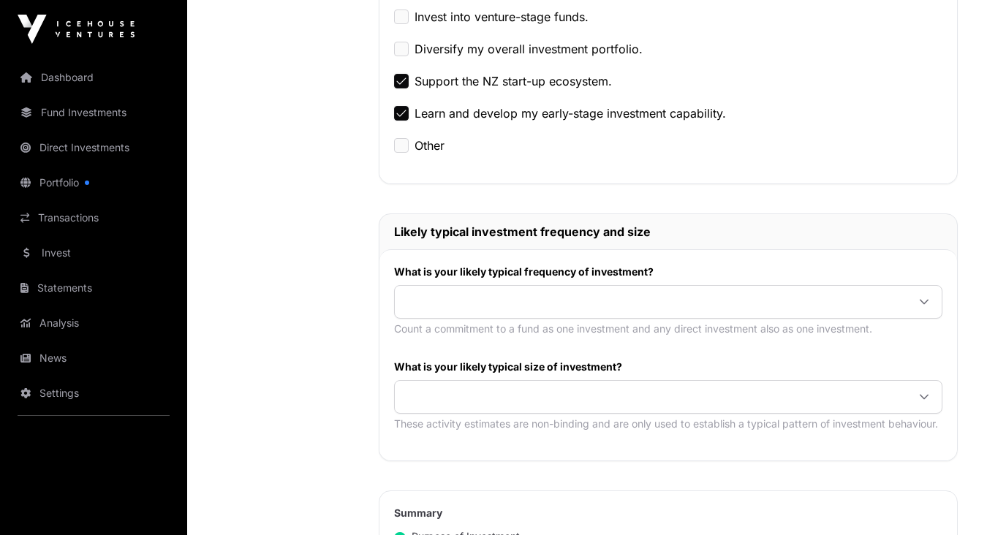
scroll to position [546, 0]
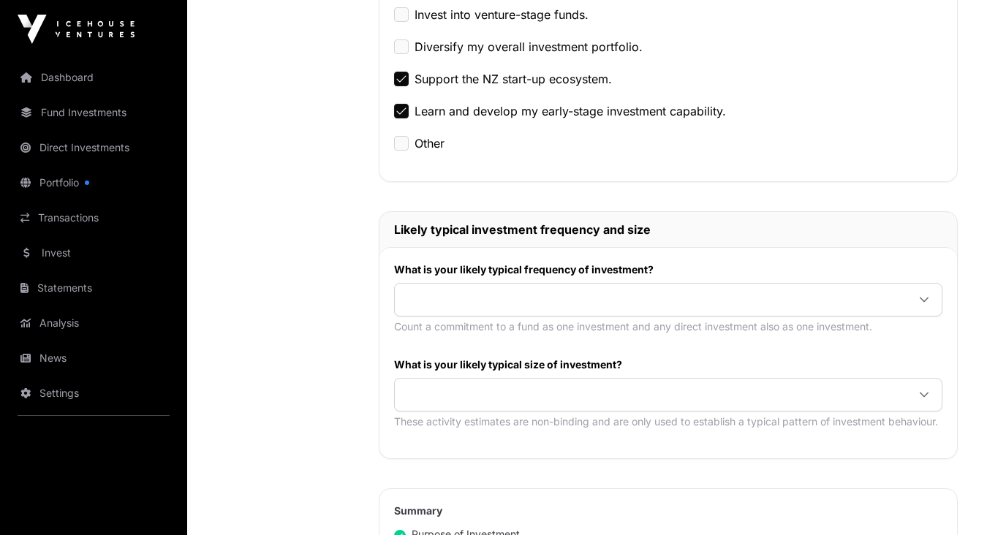
click at [657, 298] on span at bounding box center [651, 300] width 512 height 26
click at [543, 399] on span at bounding box center [651, 395] width 512 height 26
click at [485, 262] on span "$5,000 or more per investment" at bounding box center [493, 262] width 173 height 12
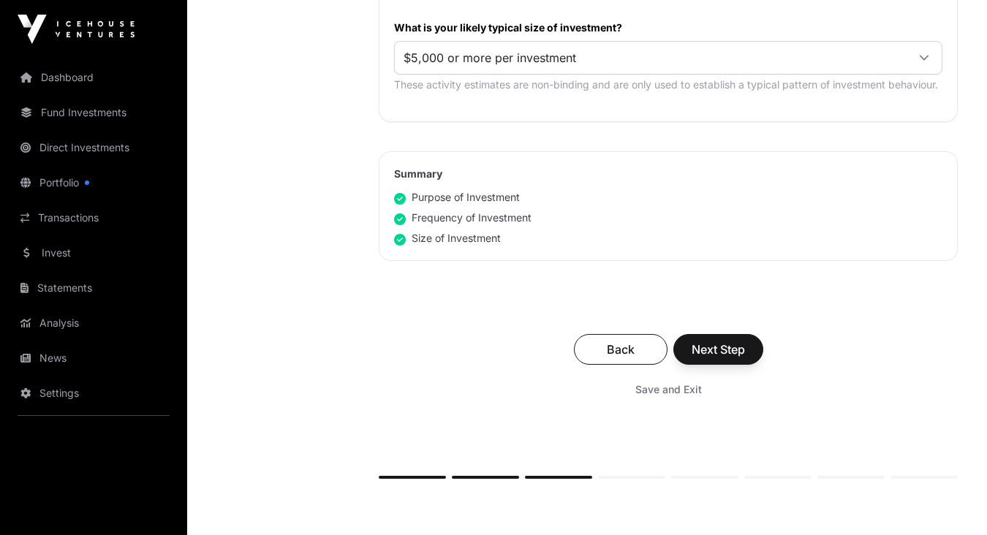
scroll to position [889, 0]
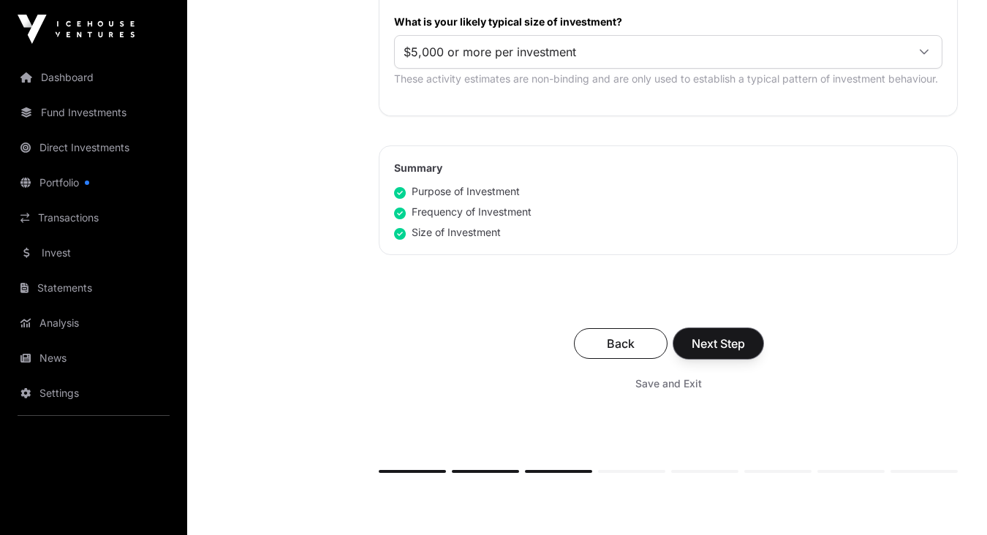
click at [731, 345] on span "Next Step" at bounding box center [718, 344] width 53 height 18
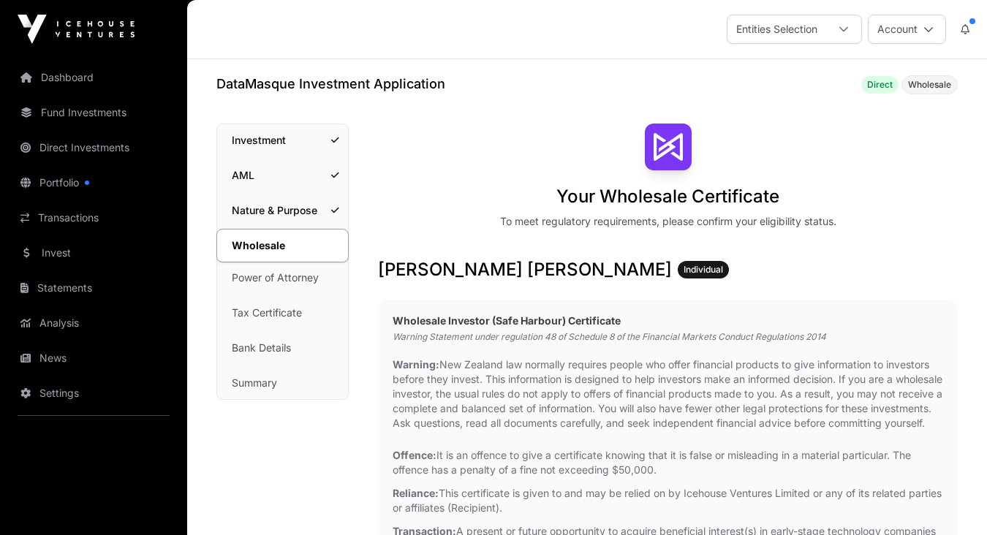
click at [326, 140] on link "Investment" at bounding box center [282, 140] width 131 height 32
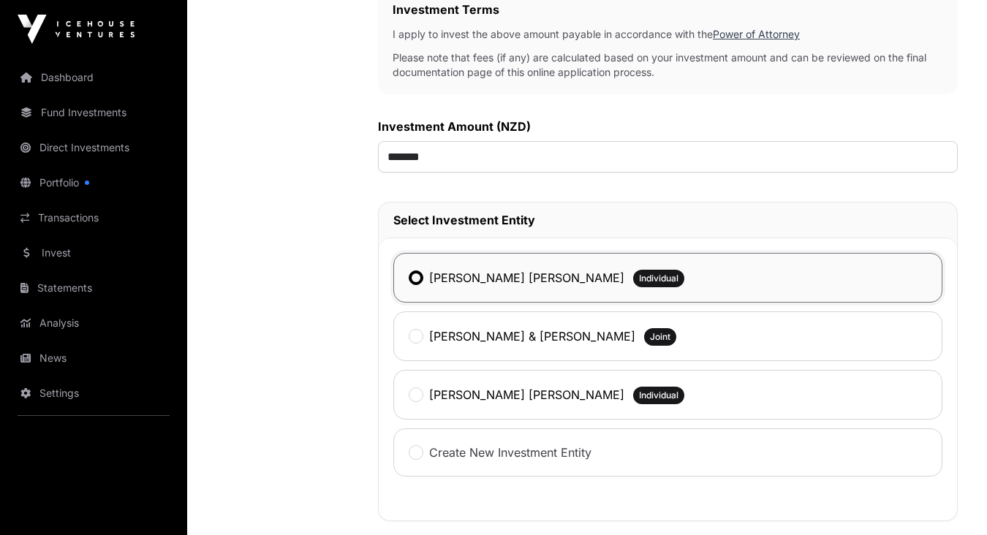
scroll to position [501, 0]
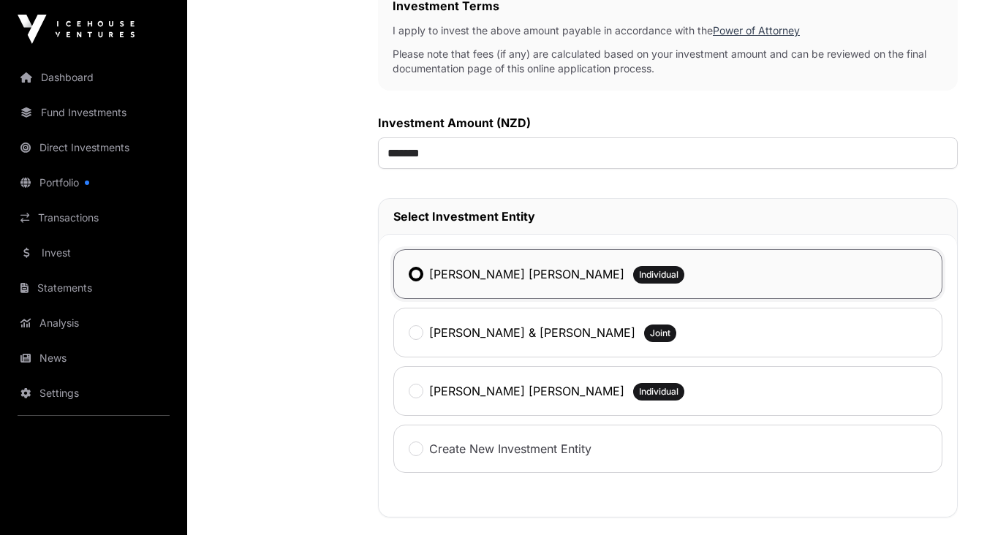
click at [408, 332] on div "[PERSON_NAME] & [PERSON_NAME] Joint" at bounding box center [667, 333] width 549 height 50
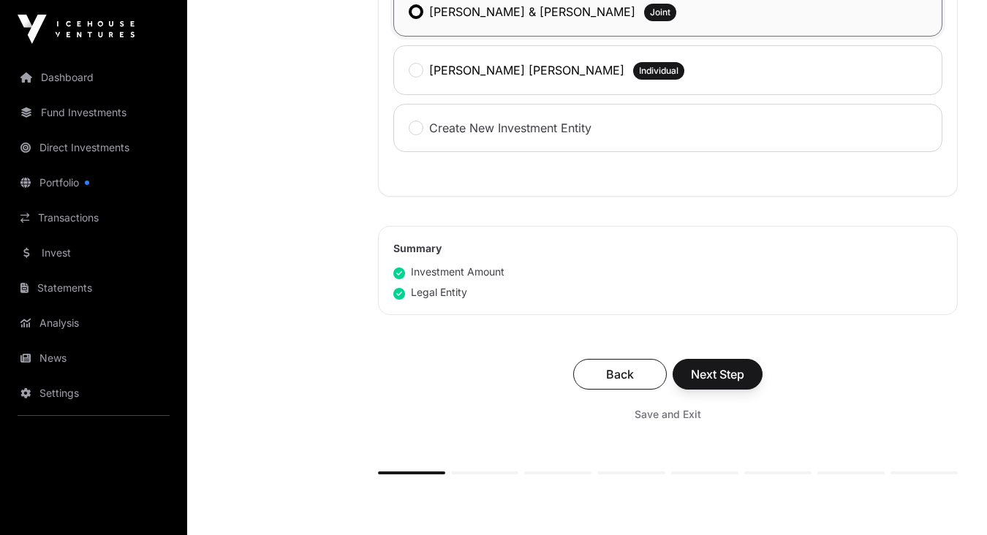
scroll to position [826, 0]
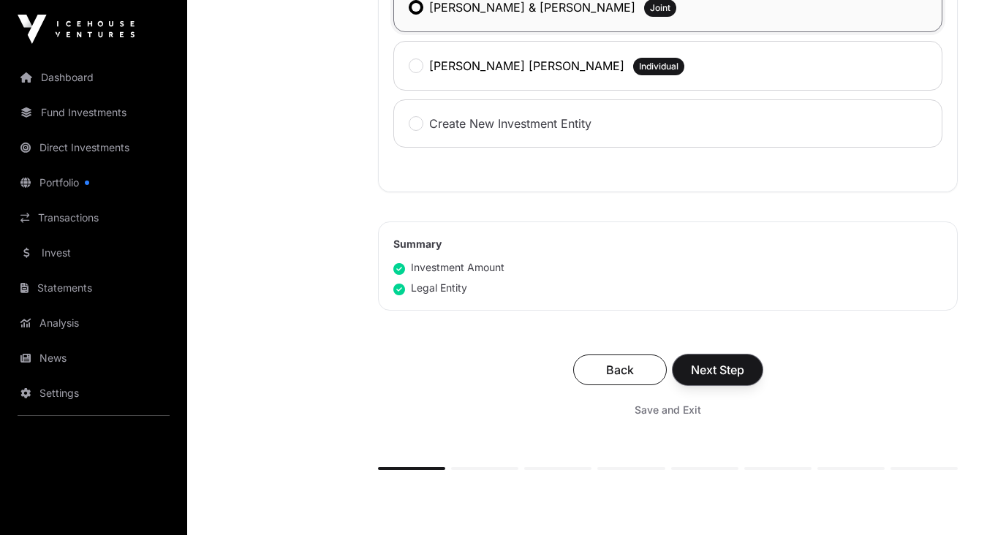
click at [733, 373] on span "Next Step" at bounding box center [717, 370] width 53 height 18
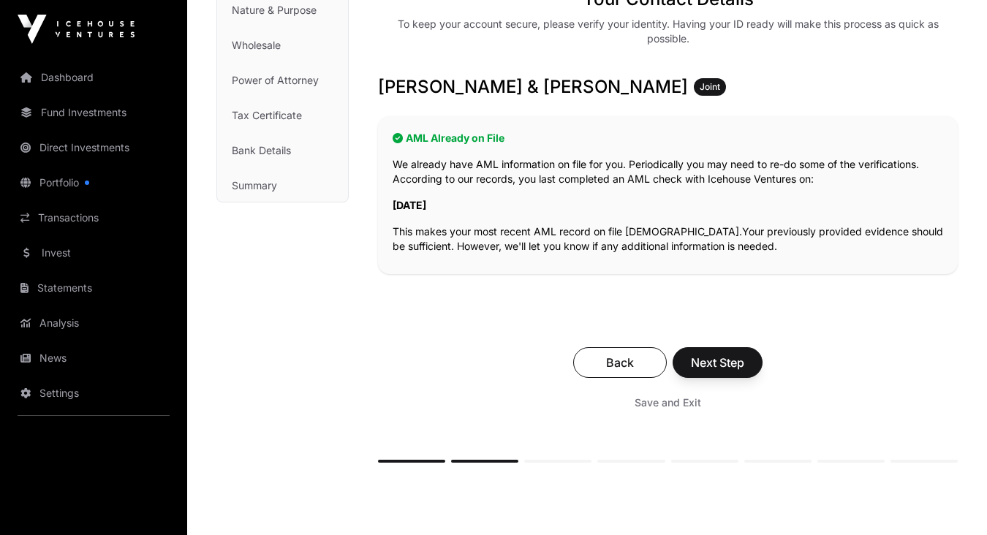
scroll to position [199, 0]
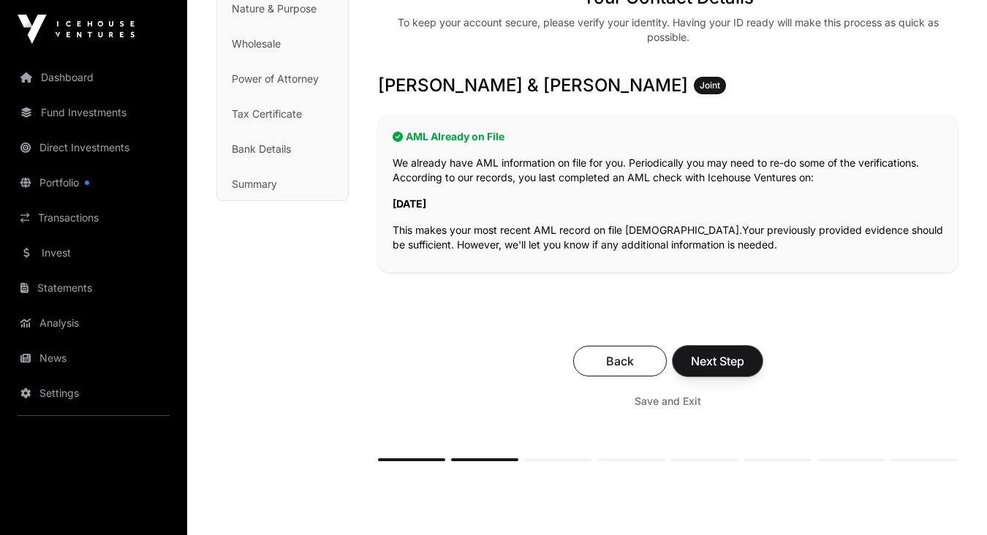
click at [729, 365] on span "Next Step" at bounding box center [717, 361] width 53 height 18
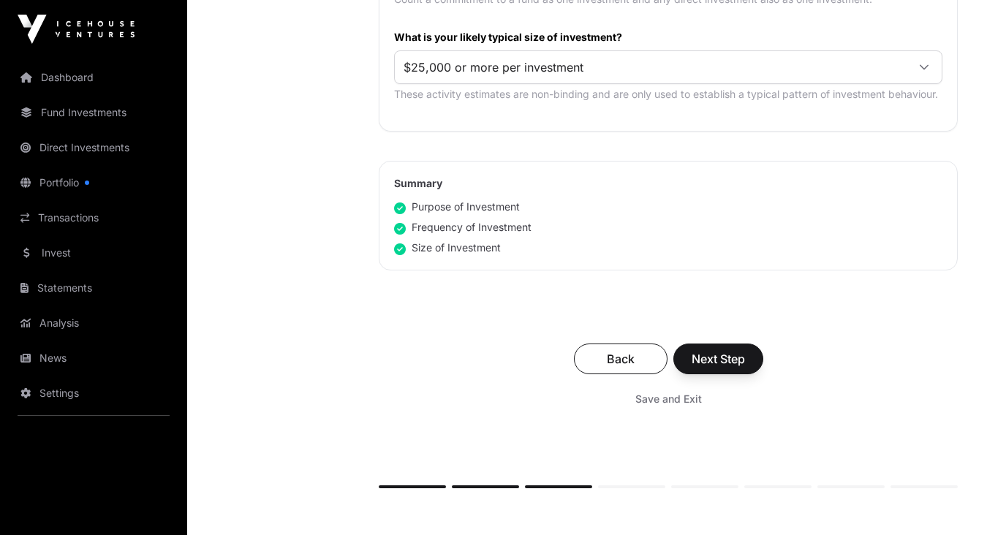
scroll to position [893, 0]
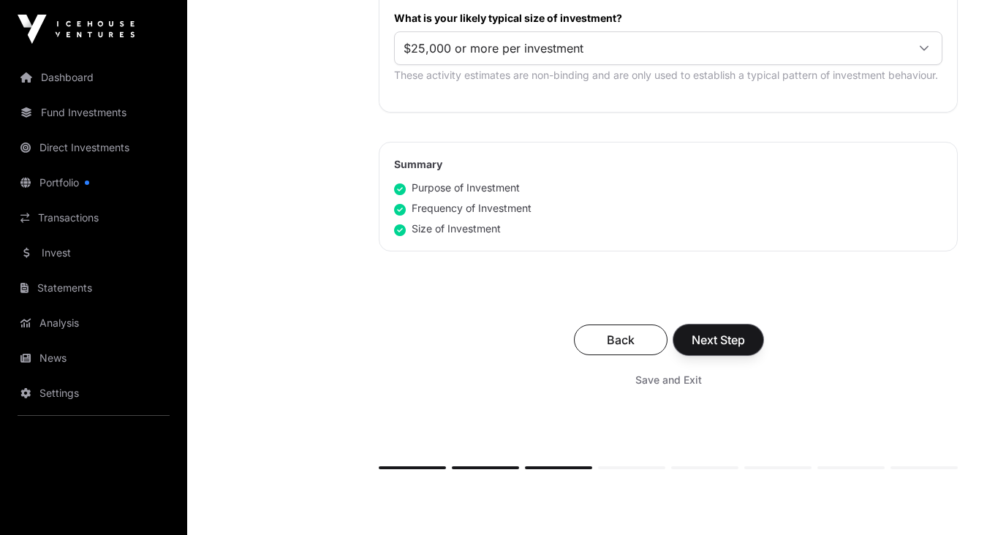
click at [715, 339] on span "Next Step" at bounding box center [718, 340] width 53 height 18
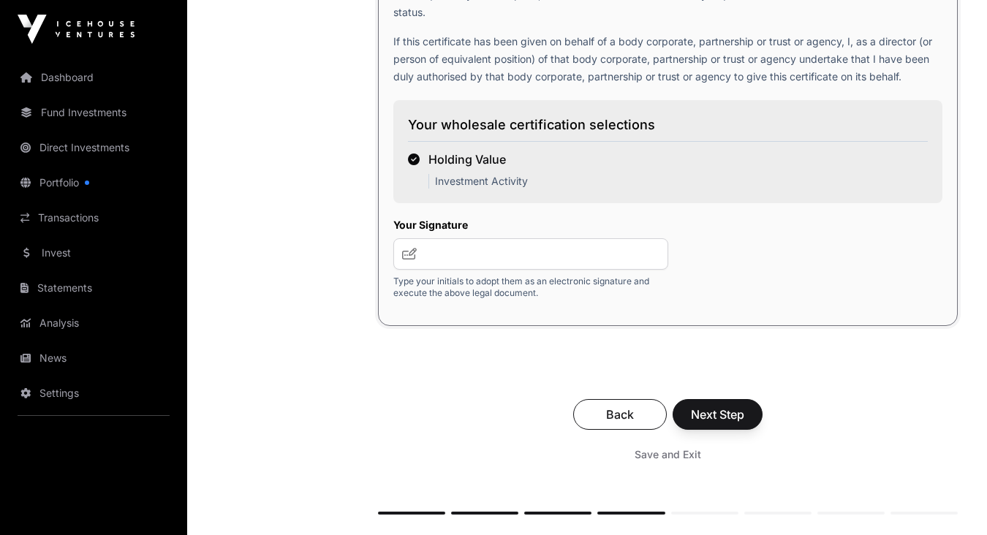
scroll to position [2831, 0]
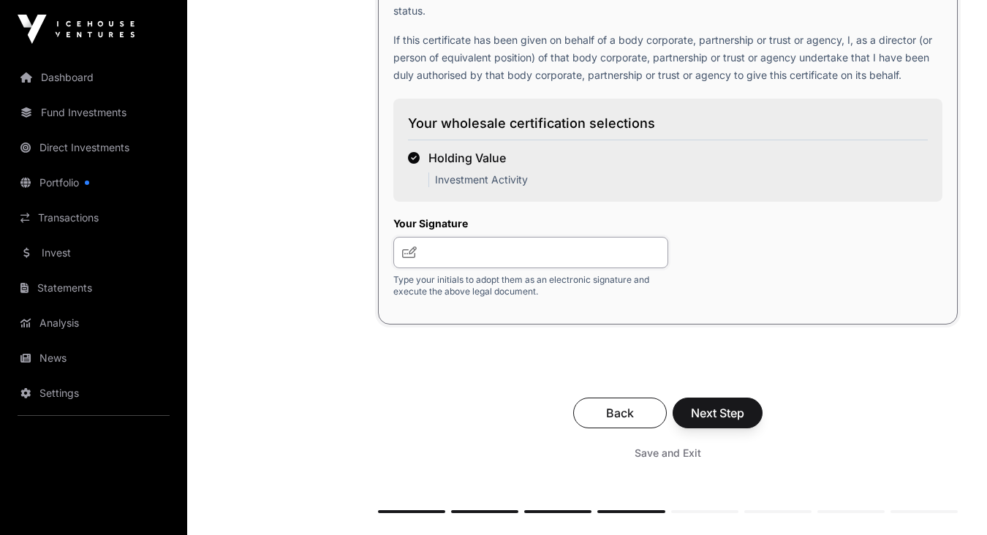
click at [451, 268] on input "text" at bounding box center [530, 252] width 275 height 31
type input "**"
click at [727, 422] on span "Next Step" at bounding box center [717, 413] width 53 height 18
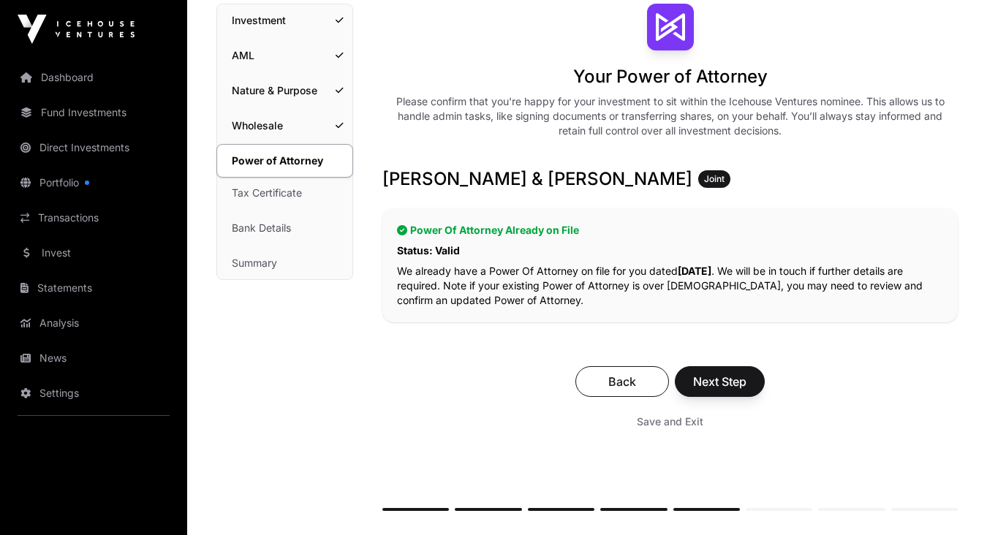
scroll to position [121, 0]
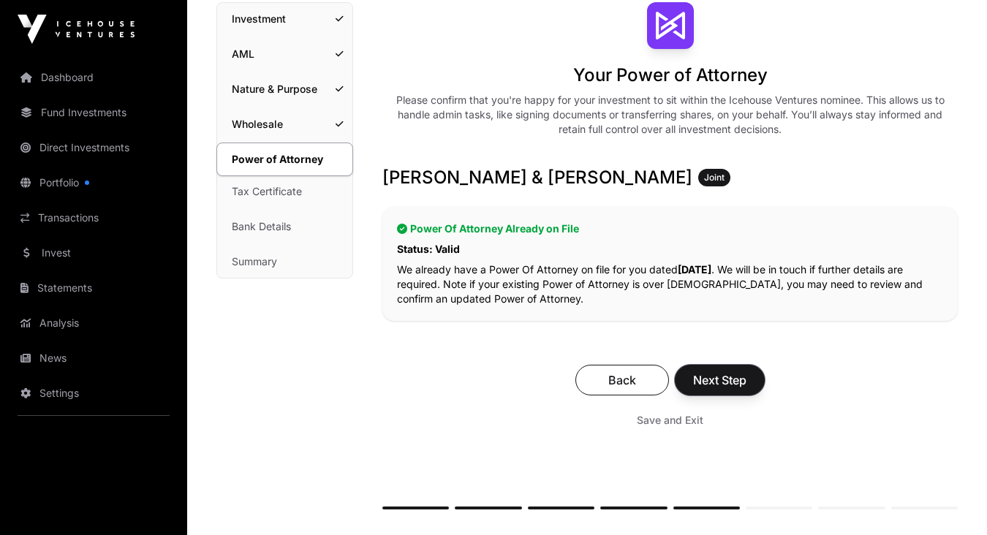
click at [714, 383] on span "Next Step" at bounding box center [719, 381] width 53 height 18
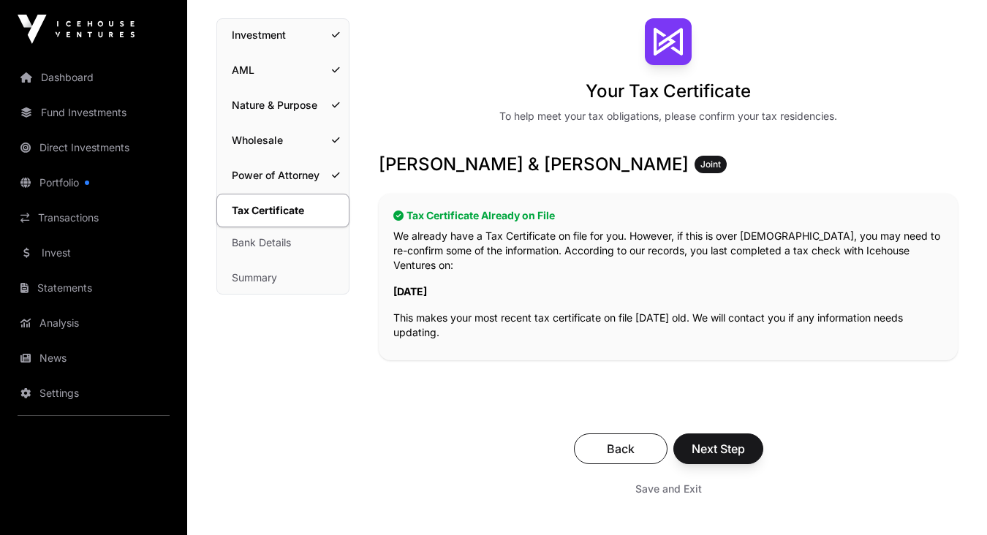
scroll to position [106, 0]
click at [713, 440] on span "Next Step" at bounding box center [718, 449] width 53 height 18
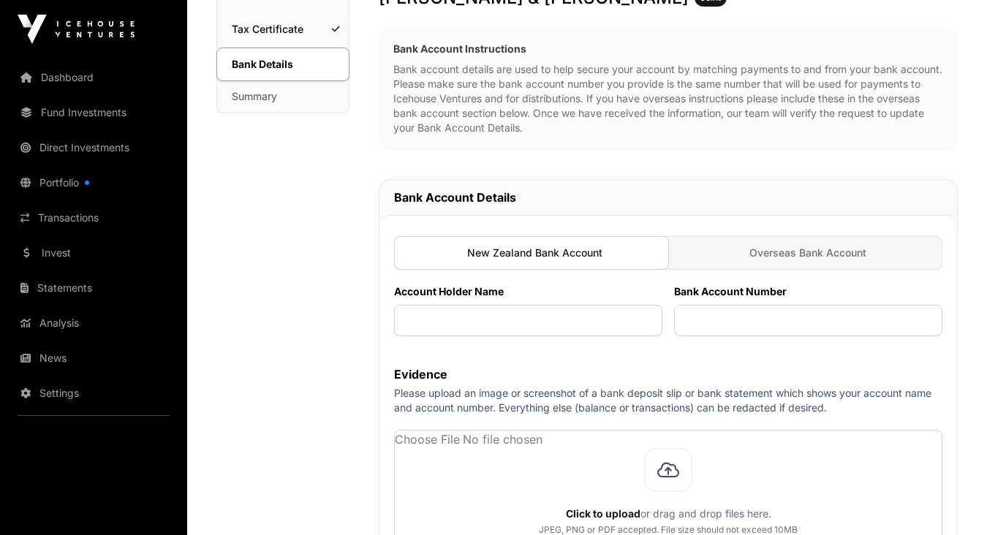
scroll to position [282, 0]
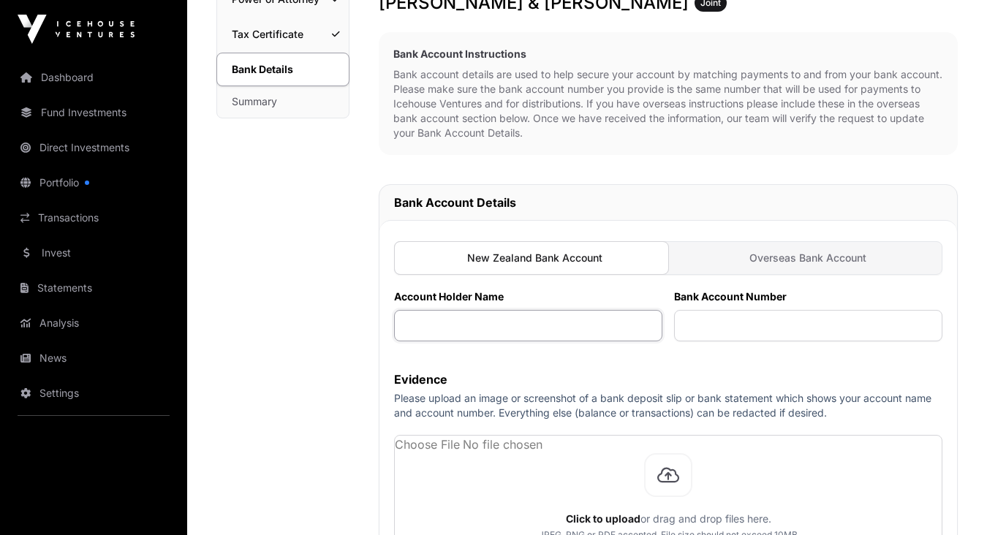
click at [489, 329] on input "text" at bounding box center [528, 325] width 268 height 31
type input "**********"
click at [698, 325] on input "text" at bounding box center [808, 325] width 268 height 31
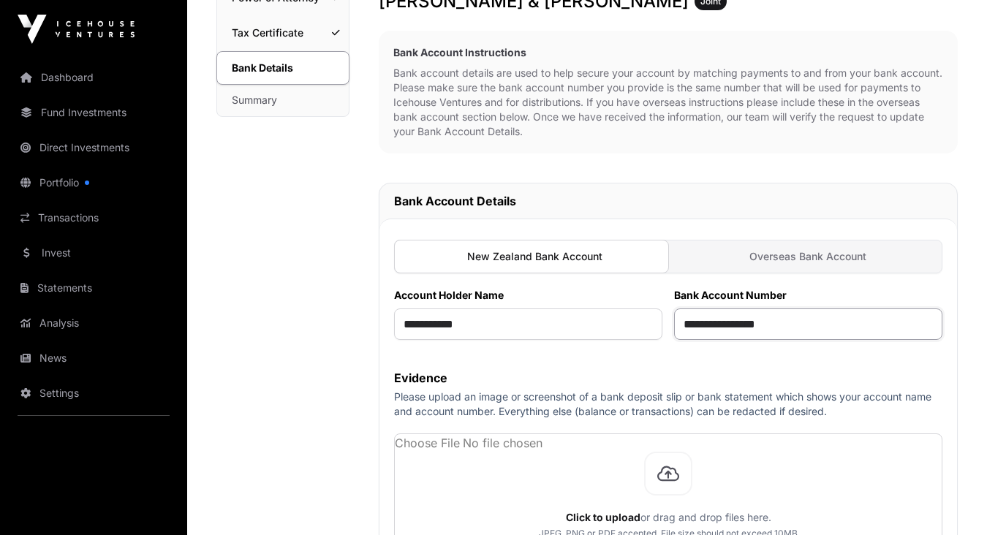
type input "**********"
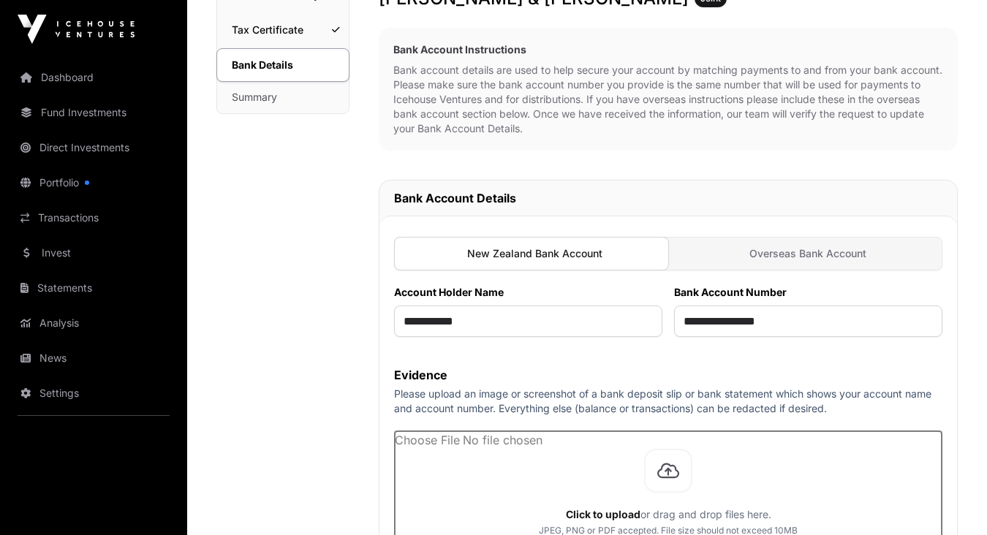
click at [571, 451] on input "file" at bounding box center [668, 492] width 547 height 123
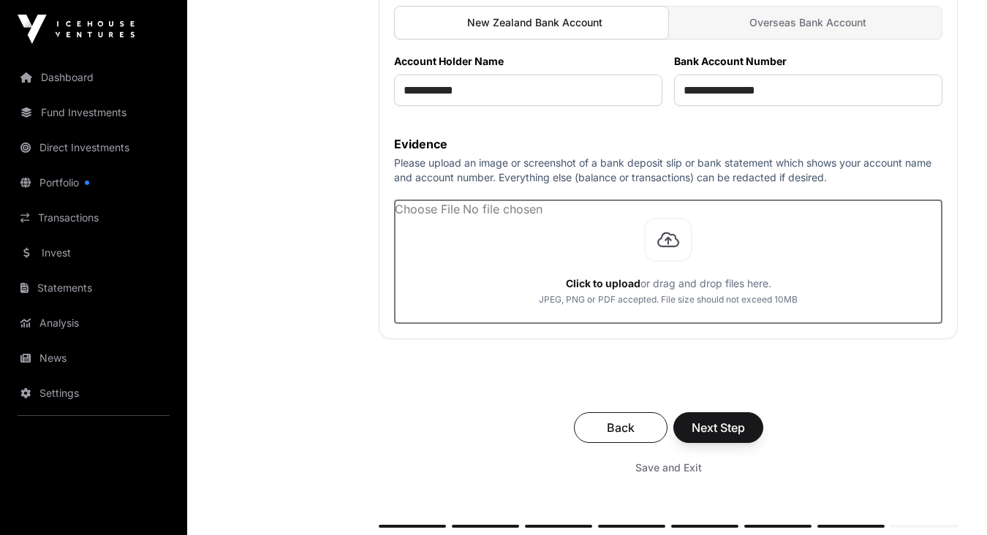
scroll to position [521, 0]
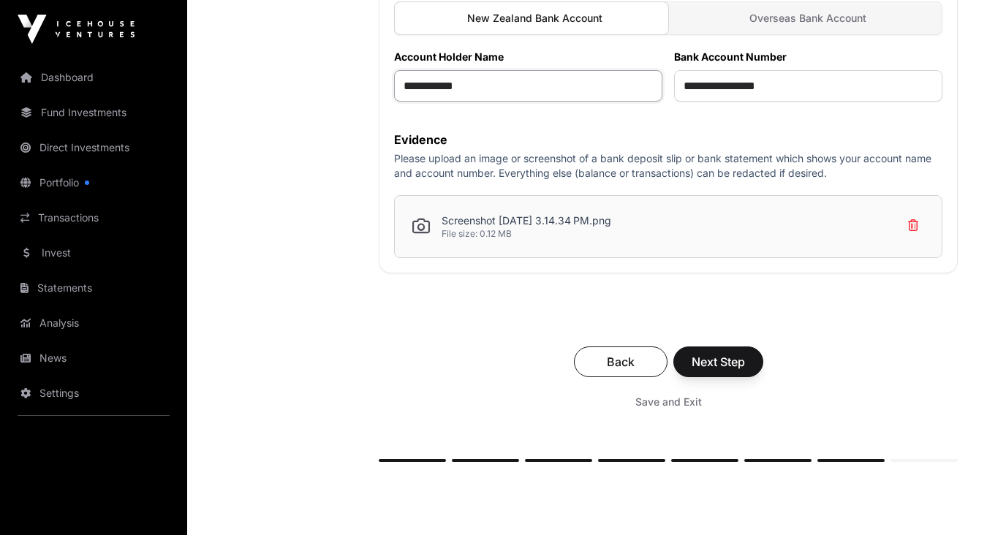
click at [412, 85] on input "**********" at bounding box center [528, 85] width 268 height 31
click at [477, 83] on input "**********" at bounding box center [528, 85] width 268 height 31
drag, startPoint x: 559, startPoint y: 91, endPoint x: 479, endPoint y: 89, distance: 79.7
click at [479, 89] on input "**********" at bounding box center [528, 85] width 268 height 31
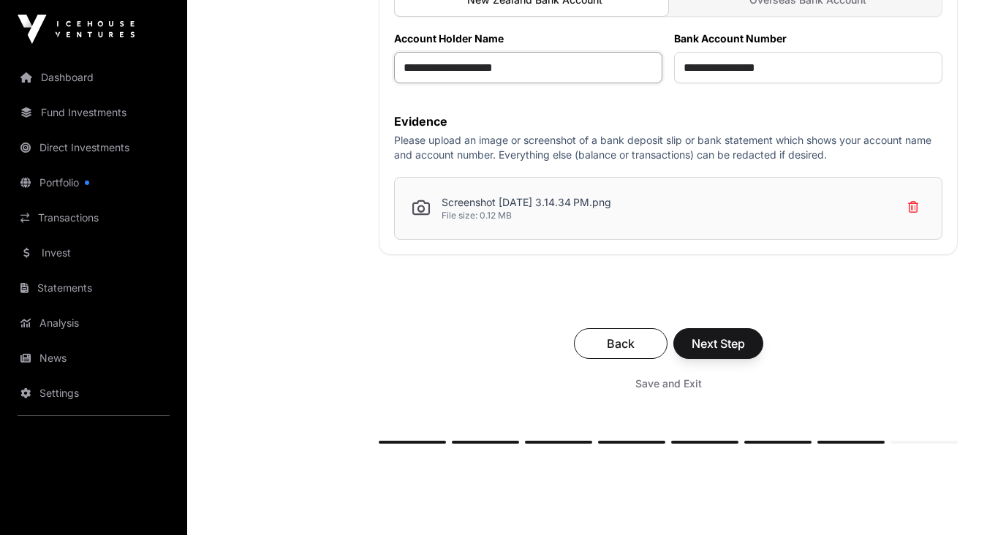
scroll to position [546, 0]
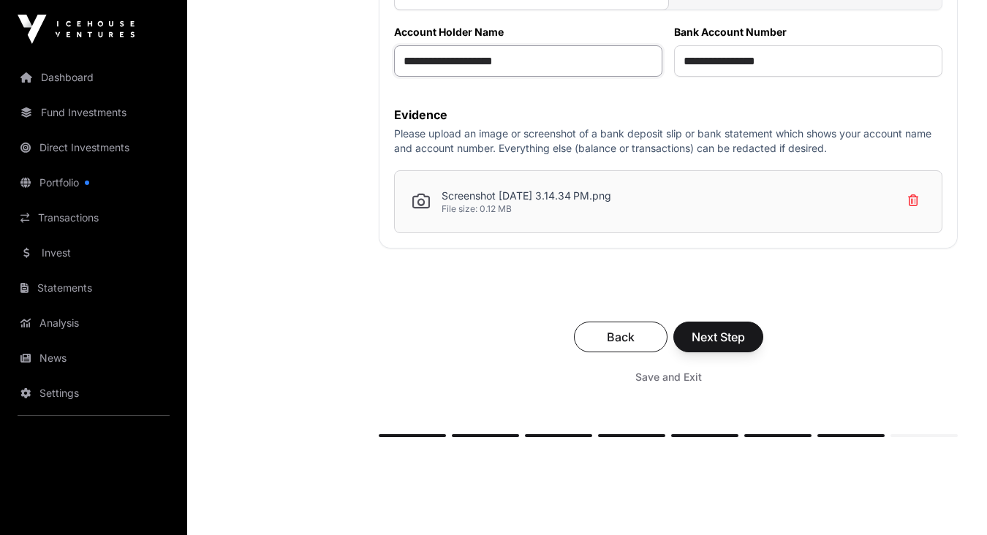
type input "**********"
click at [802, 321] on div "Back Next Step Save and Exit" at bounding box center [668, 356] width 579 height 98
click at [732, 345] on span "Next Step" at bounding box center [718, 337] width 53 height 18
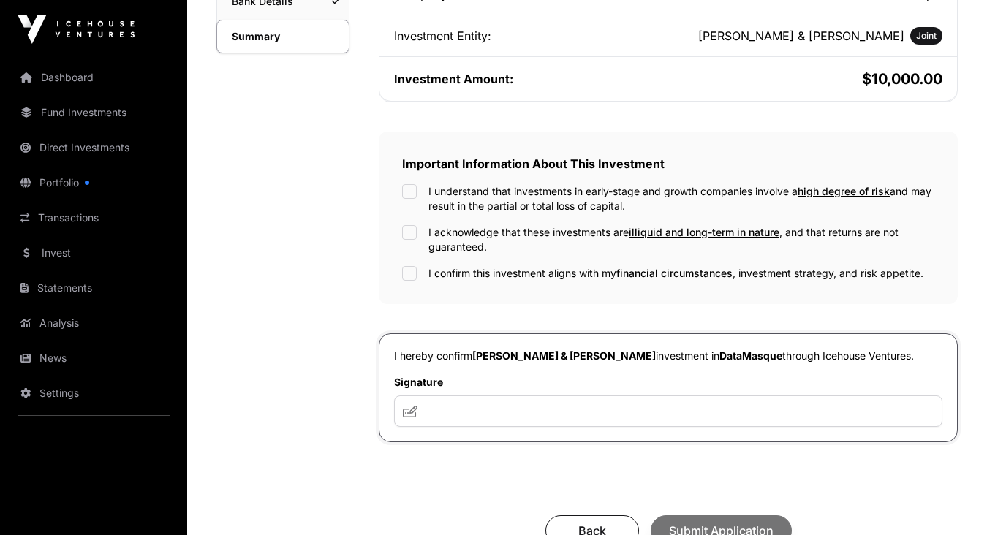
scroll to position [368, 0]
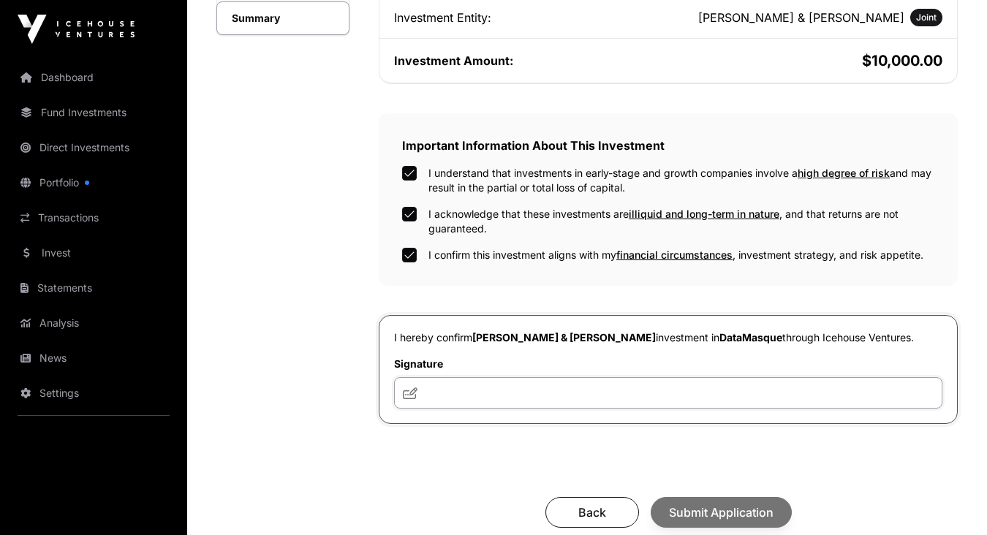
click at [517, 386] on input "text" at bounding box center [668, 392] width 548 height 31
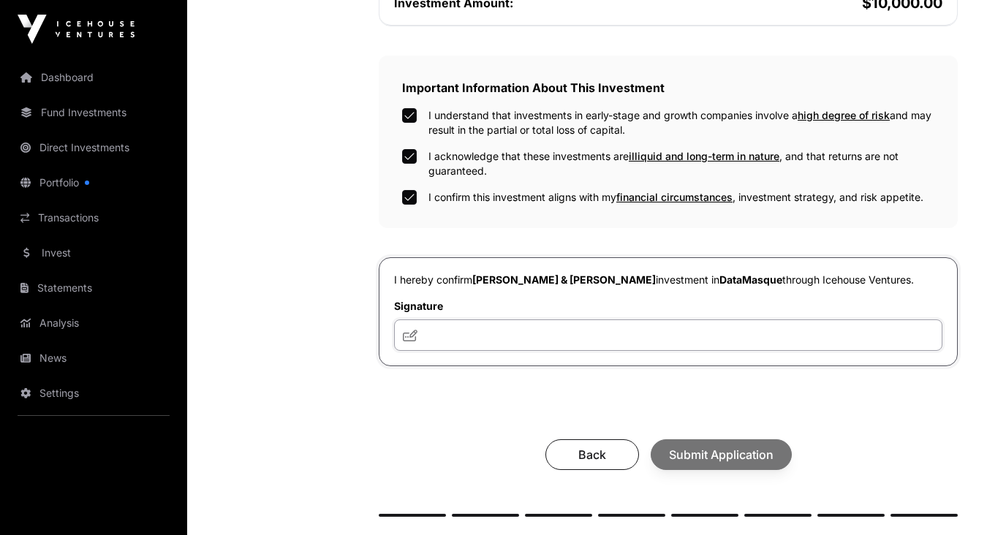
scroll to position [434, 0]
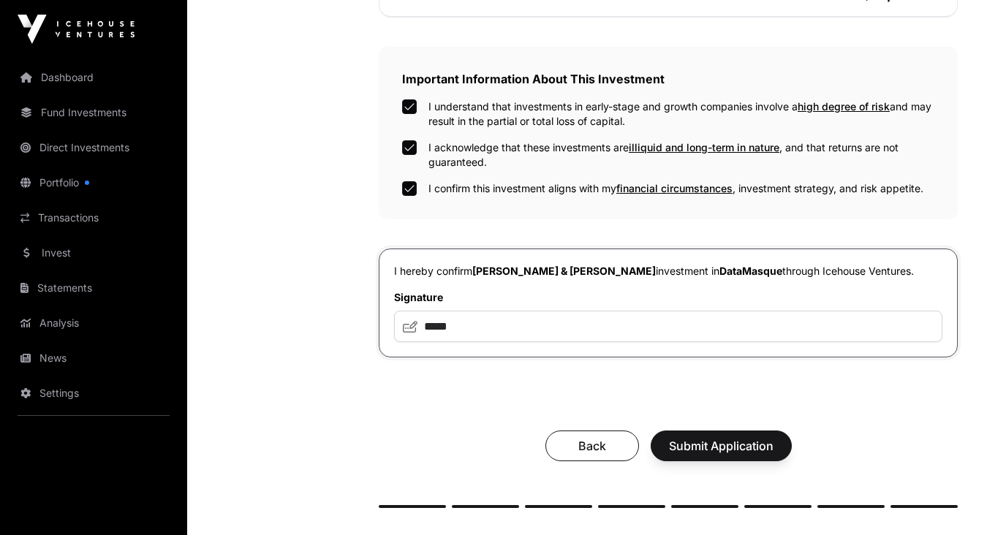
click at [415, 328] on icon at bounding box center [410, 327] width 15 height 12
click at [414, 328] on icon at bounding box center [410, 327] width 15 height 12
drag, startPoint x: 456, startPoint y: 325, endPoint x: 422, endPoint y: 328, distance: 33.8
click at [422, 328] on input "*****" at bounding box center [668, 326] width 548 height 31
type input "*"
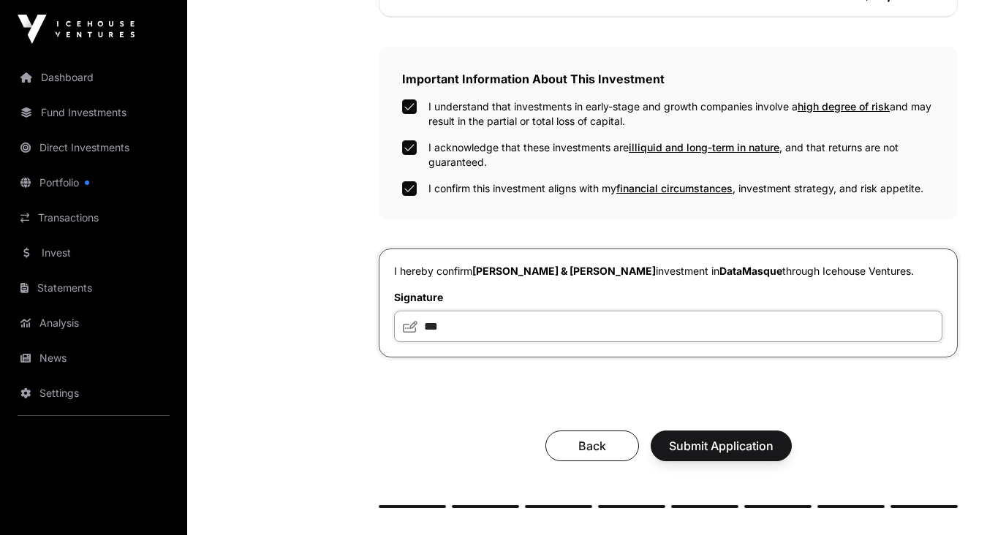
type input "**"
click at [725, 444] on span "Submit Application" at bounding box center [721, 446] width 105 height 18
